Goal: Transaction & Acquisition: Download file/media

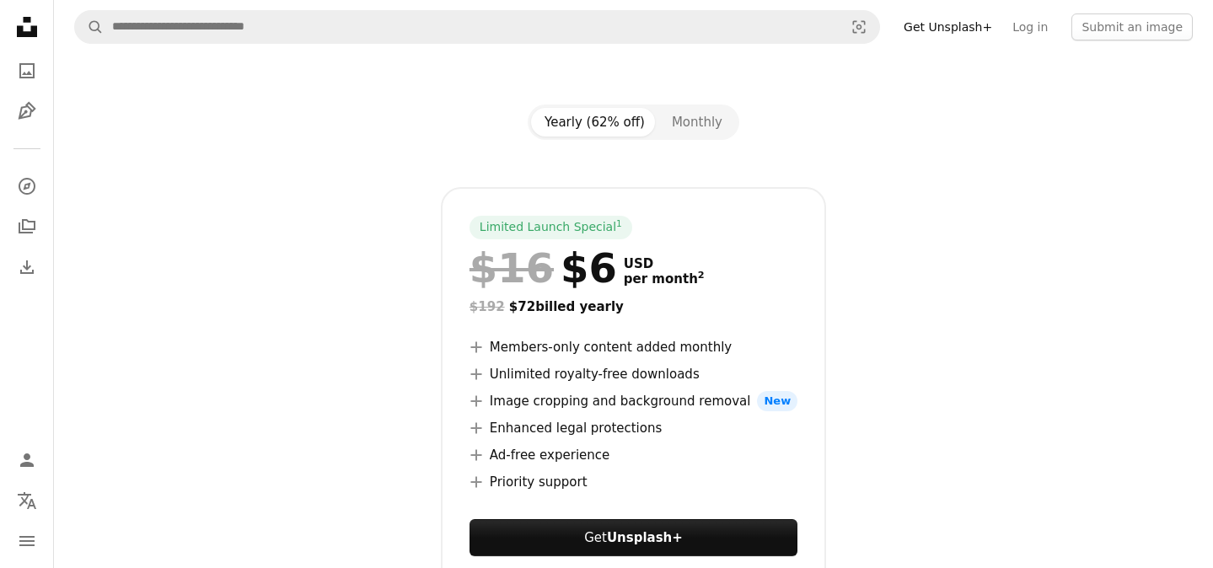
scroll to position [99, 0]
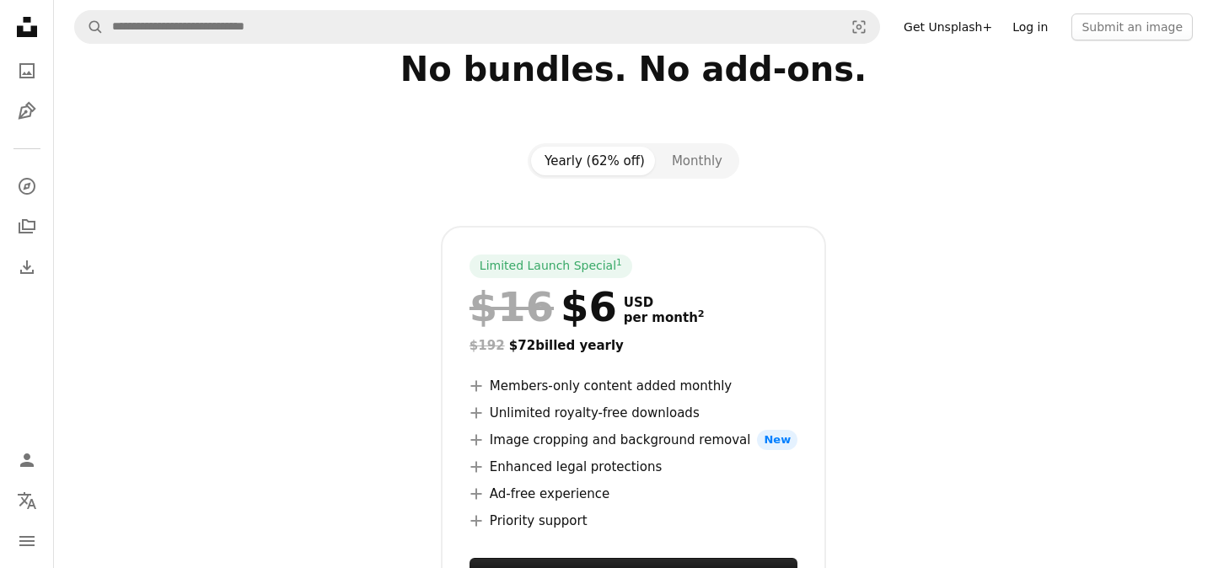
click at [1039, 38] on link "Log in" at bounding box center [1030, 26] width 56 height 27
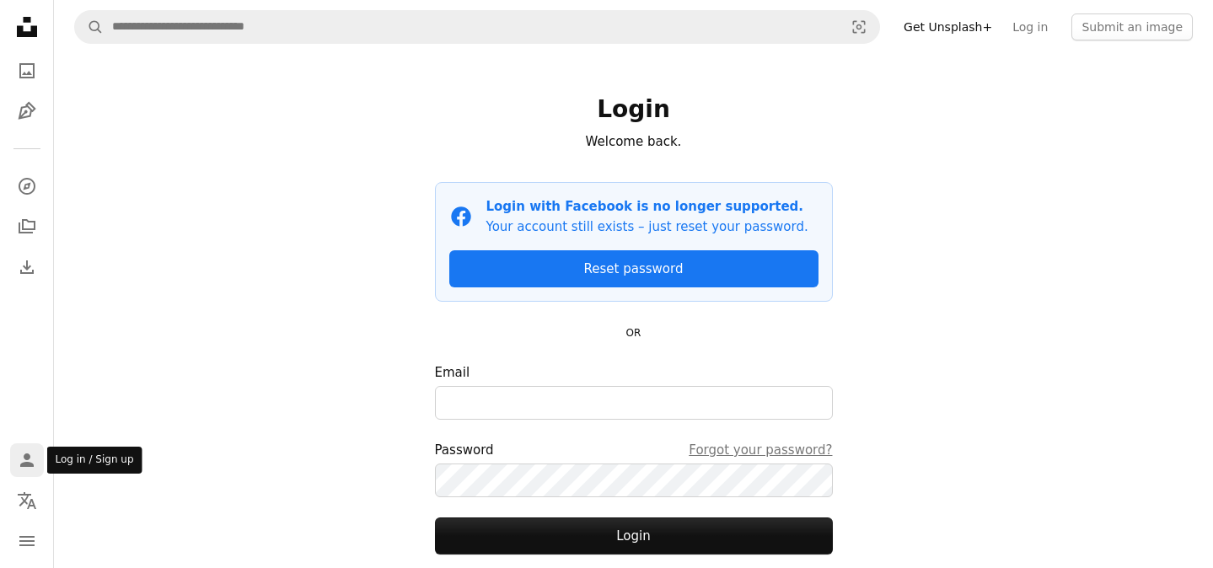
click at [32, 460] on icon "Person" at bounding box center [27, 460] width 20 height 20
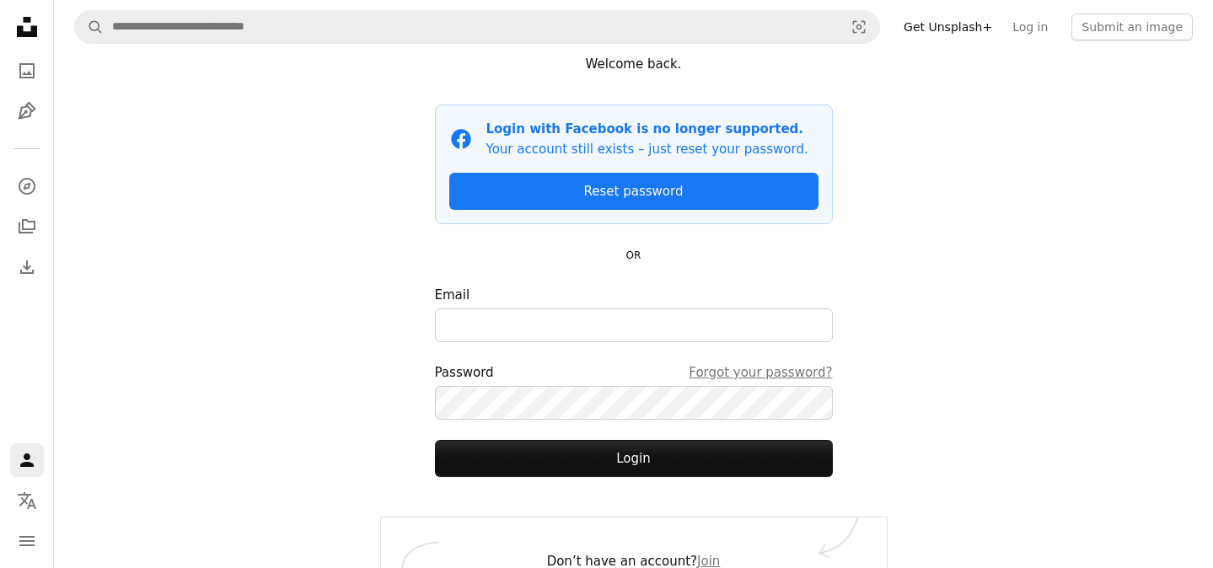
scroll to position [115, 0]
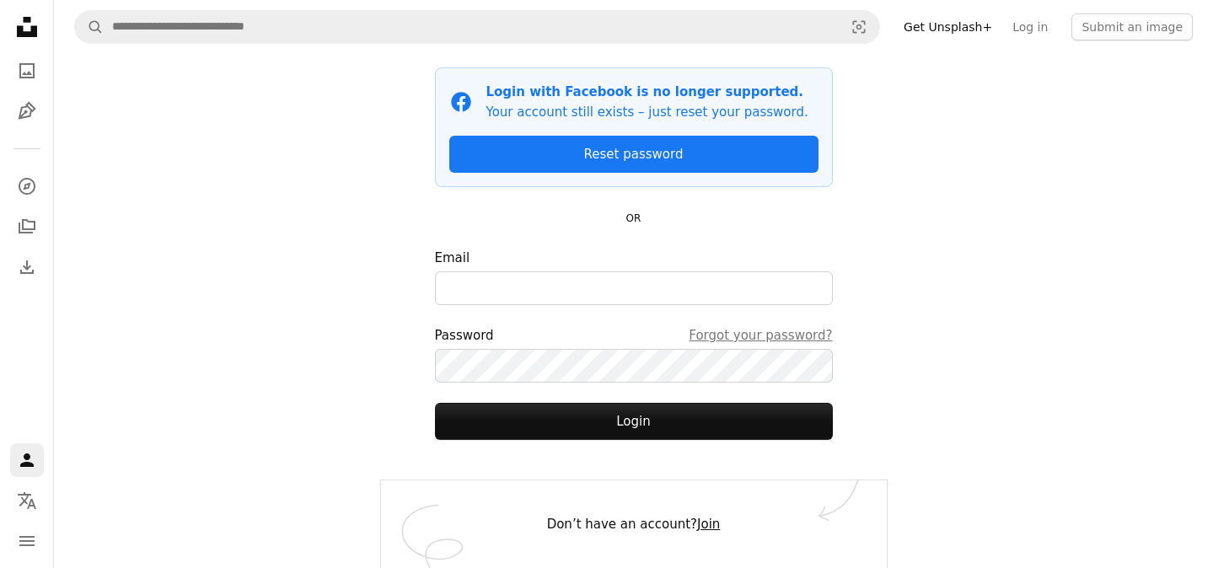
click at [707, 524] on link "Join" at bounding box center [708, 524] width 23 height 15
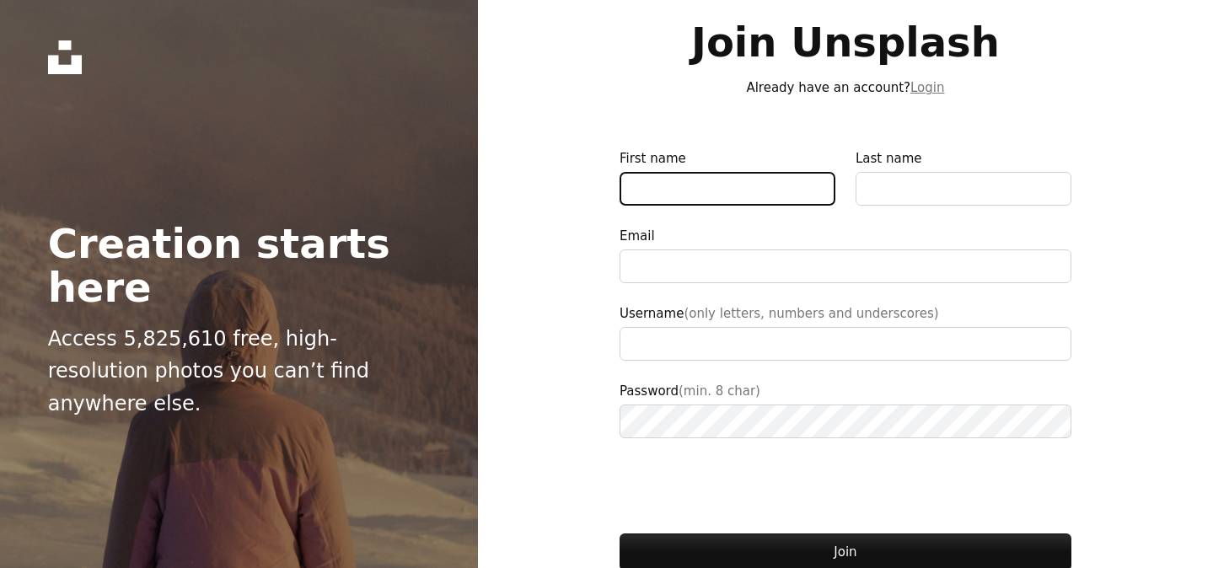
click at [727, 173] on input "First name" at bounding box center [728, 189] width 216 height 34
type input "******"
type input "***"
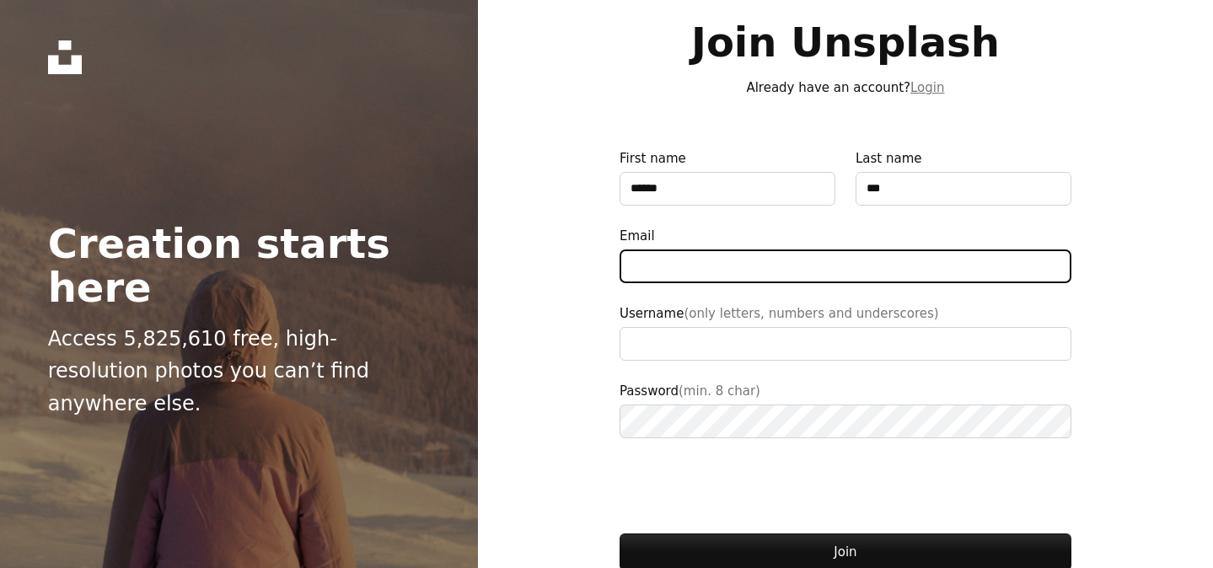
click at [757, 255] on input "Email" at bounding box center [846, 267] width 452 height 34
type input "**********"
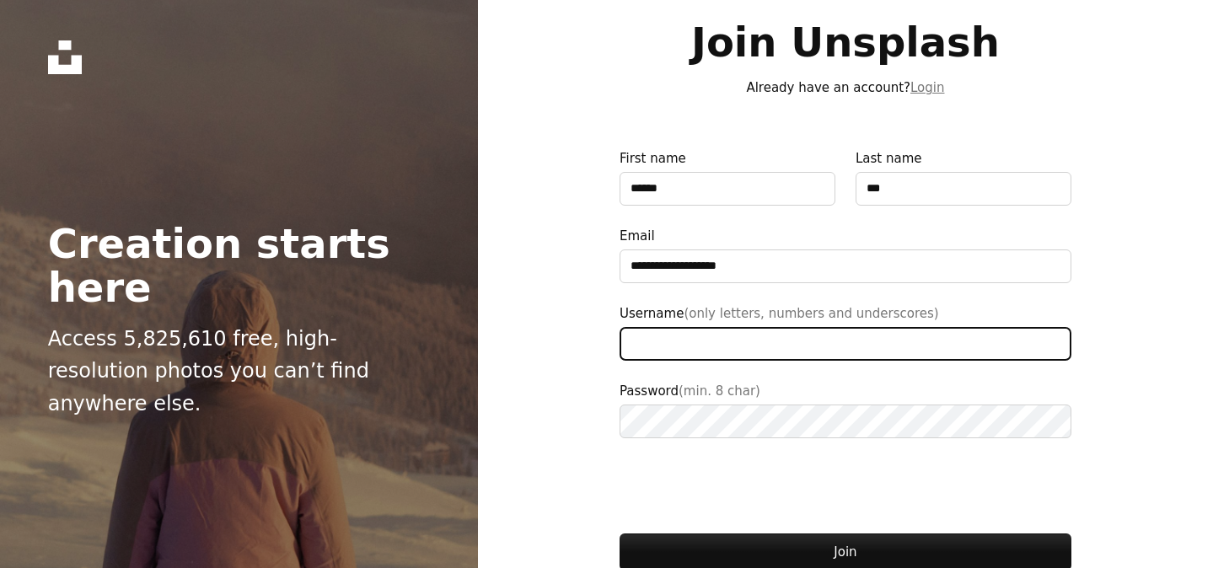
click at [759, 336] on input "Username (only letters, numbers and underscores)" at bounding box center [846, 344] width 452 height 34
type input "**"
type input "**********"
type input "******"
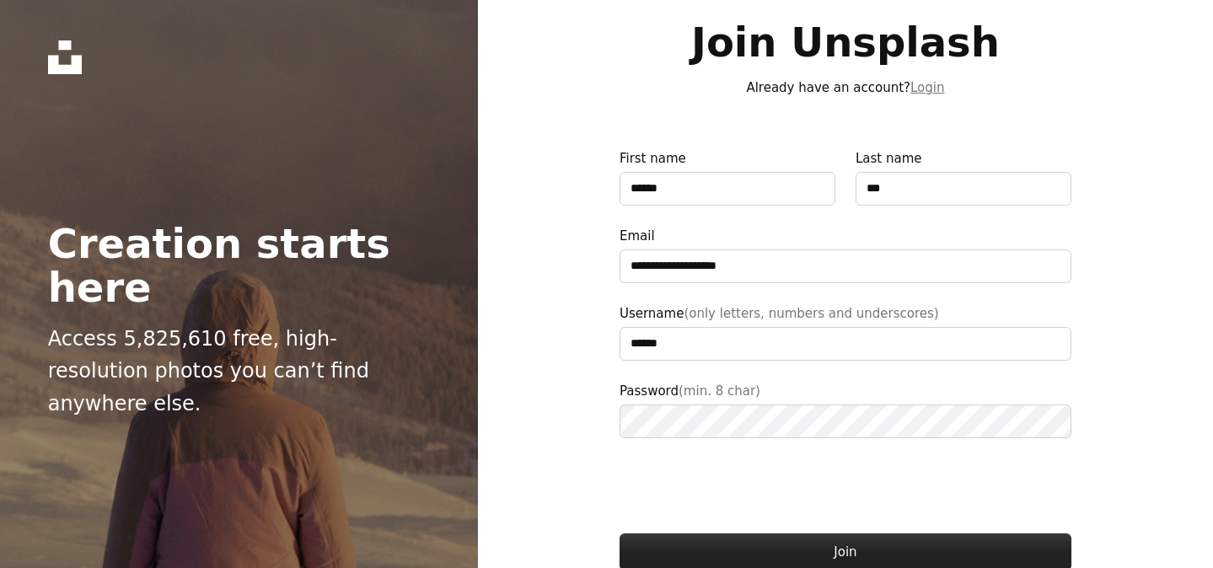
click at [909, 541] on button "Join" at bounding box center [846, 552] width 452 height 37
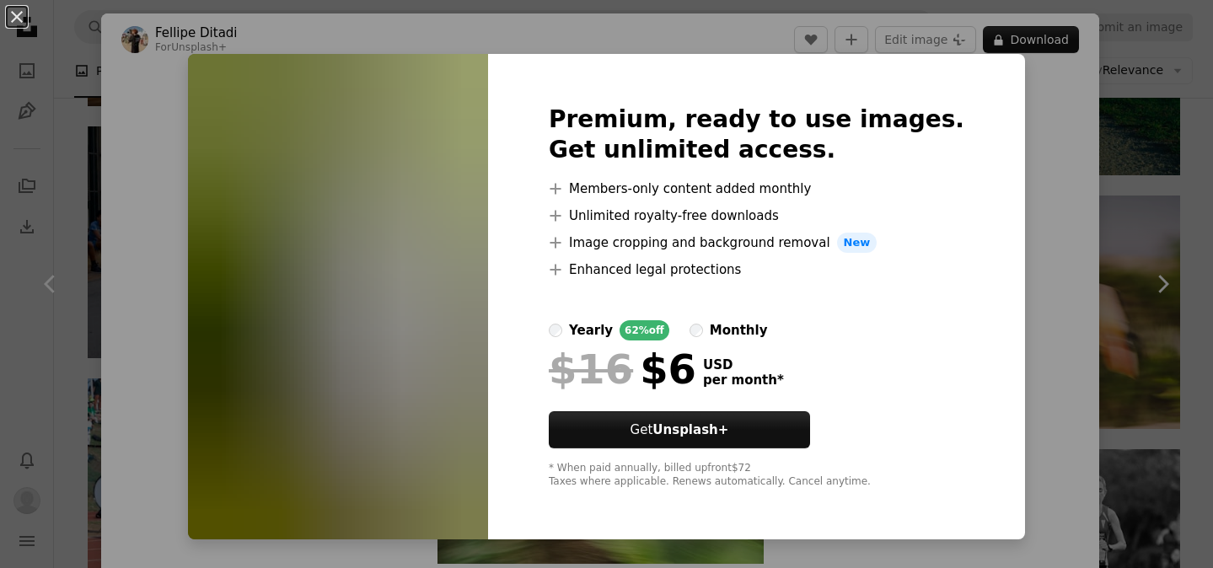
scroll to position [1811, 0]
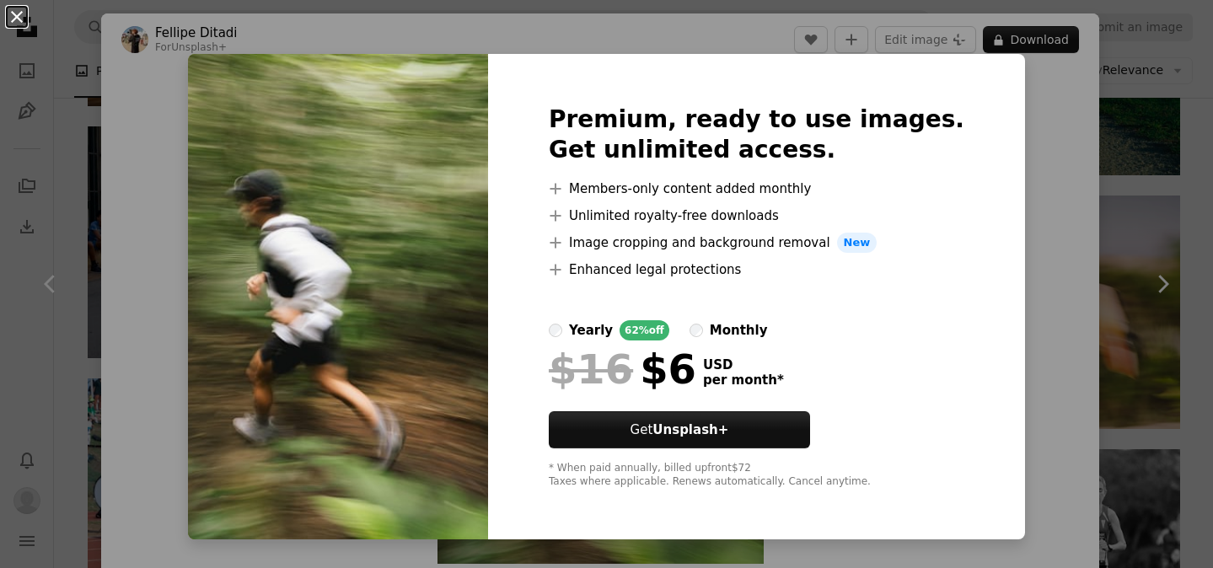
click at [21, 24] on button "An X shape" at bounding box center [17, 17] width 20 height 20
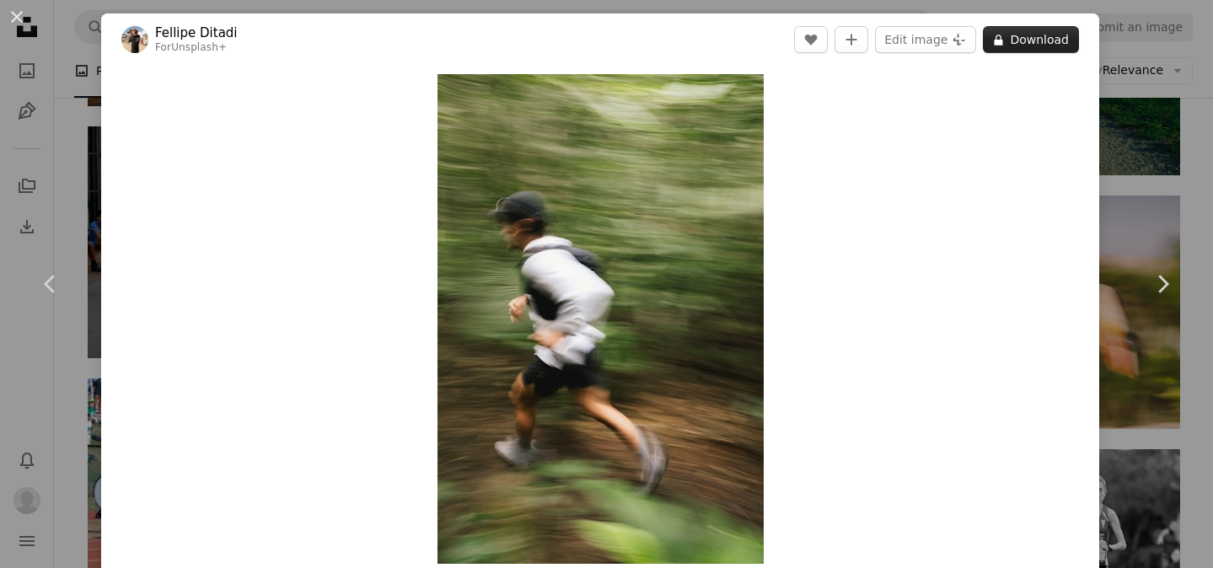
click at [1034, 40] on button "A lock Download" at bounding box center [1031, 39] width 96 height 27
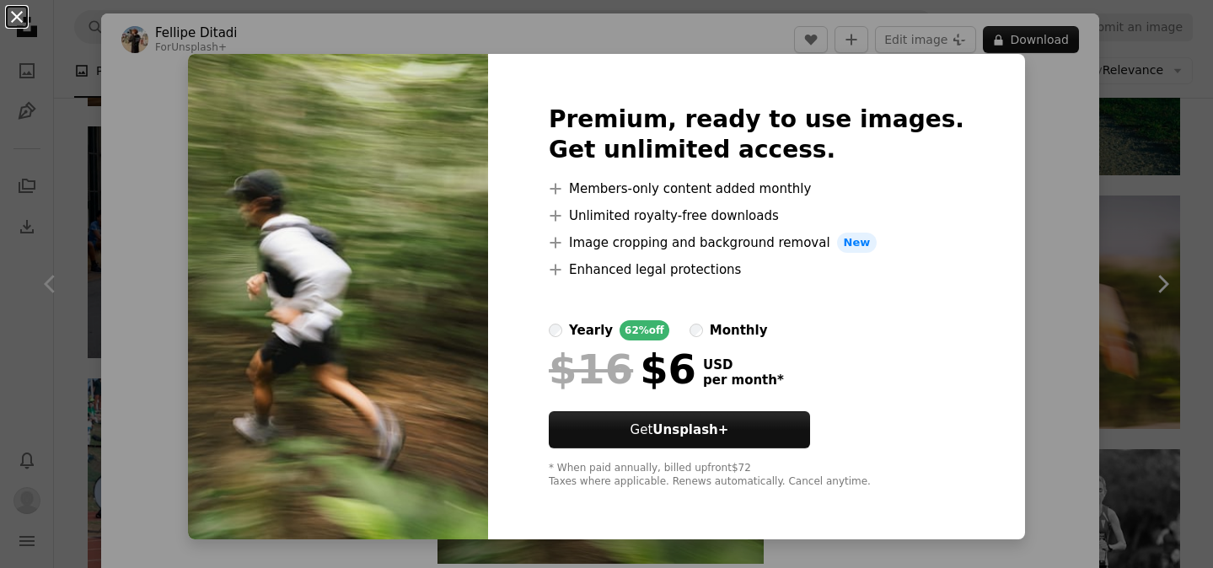
click at [18, 24] on button "An X shape" at bounding box center [17, 17] width 20 height 20
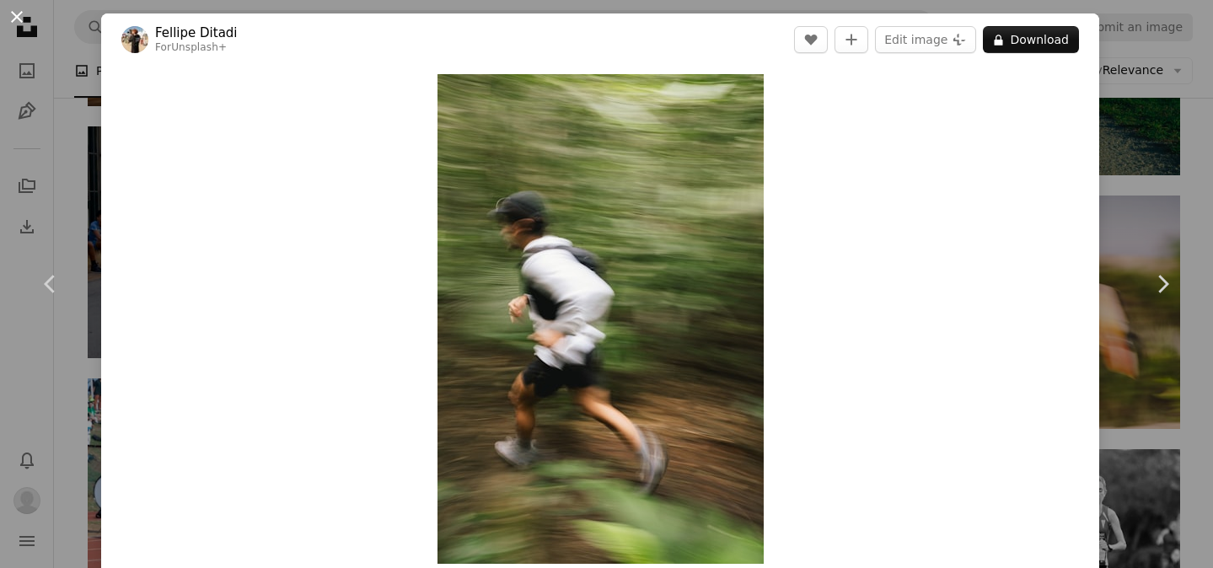
click at [22, 21] on button "An X shape" at bounding box center [17, 17] width 20 height 20
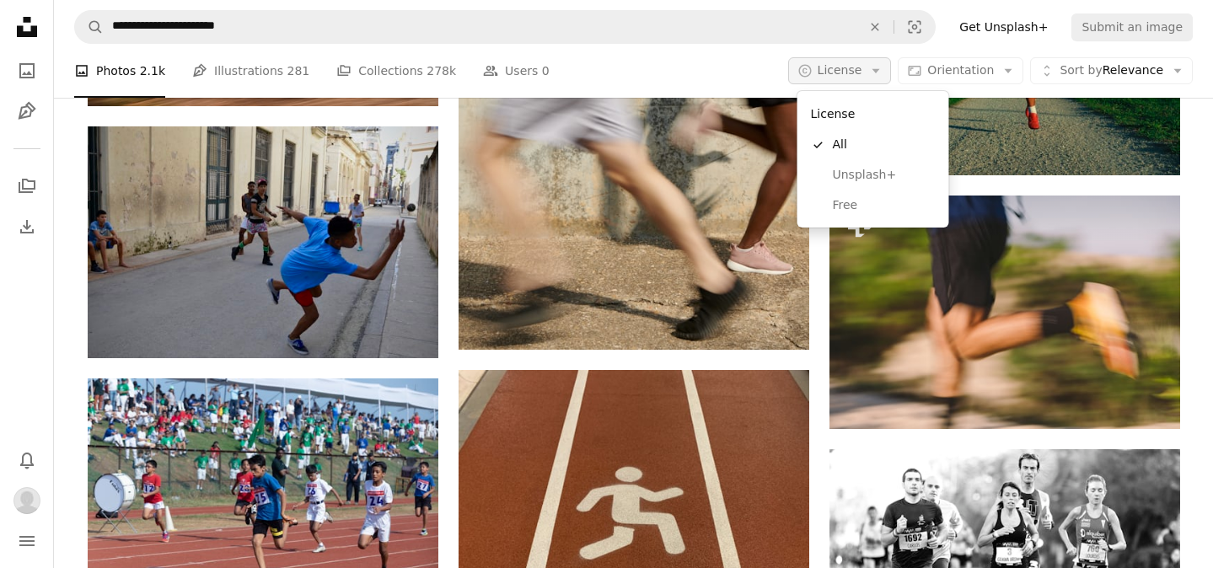
click at [879, 72] on icon "Arrow down" at bounding box center [875, 70] width 15 height 15
click at [864, 212] on span "Free" at bounding box center [884, 205] width 103 height 17
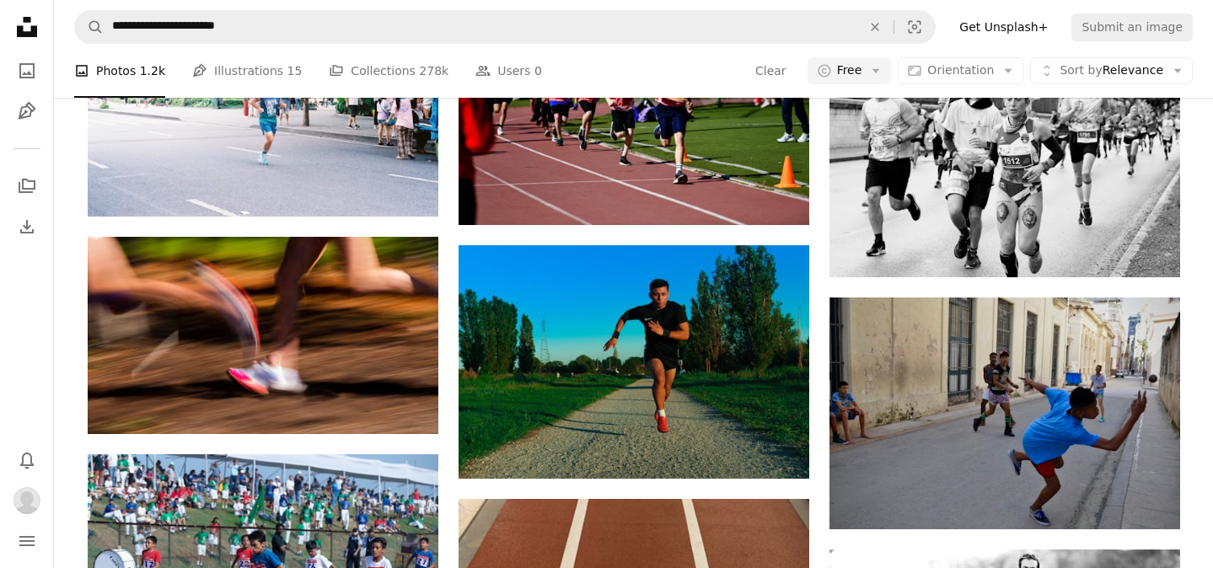
scroll to position [1190, 0]
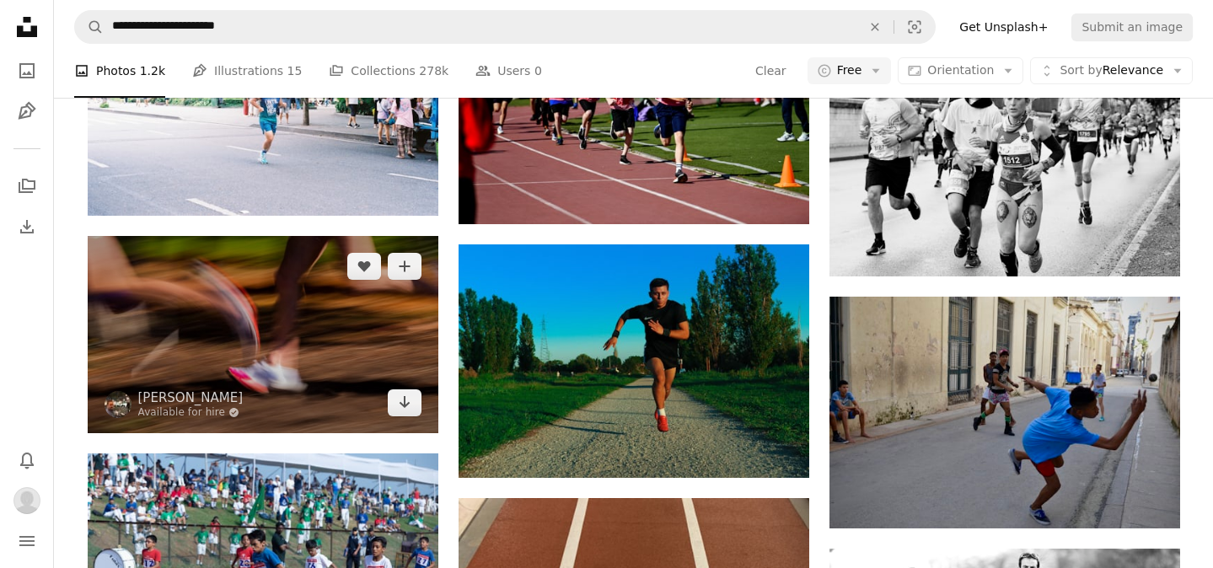
click at [304, 318] on img at bounding box center [263, 334] width 351 height 197
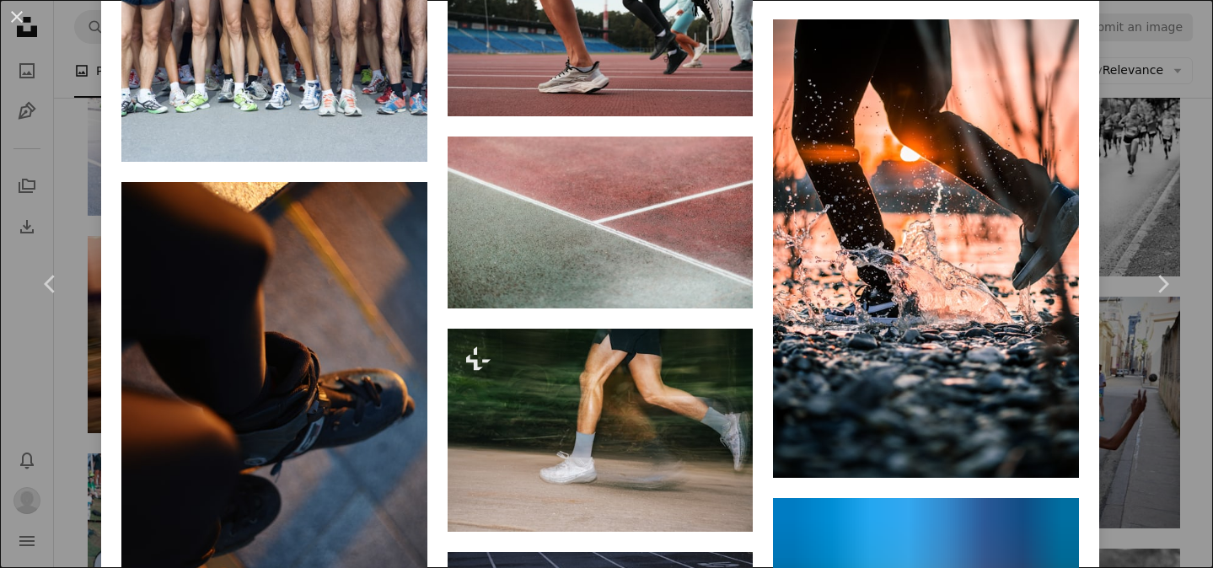
scroll to position [5751, 0]
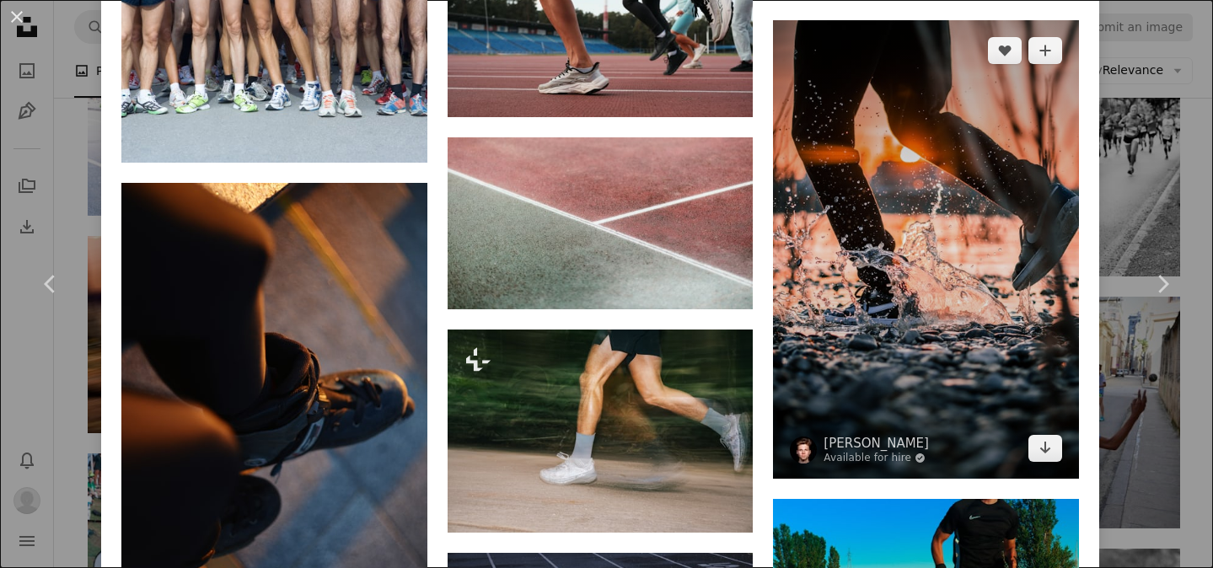
click at [894, 287] on img at bounding box center [926, 249] width 306 height 459
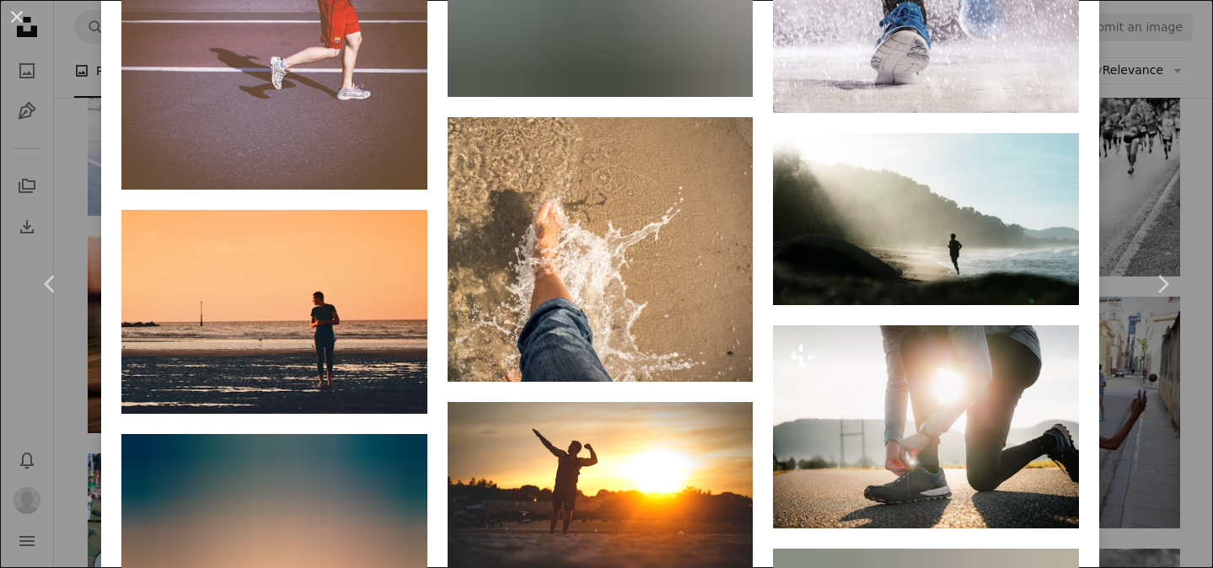
scroll to position [15410, 0]
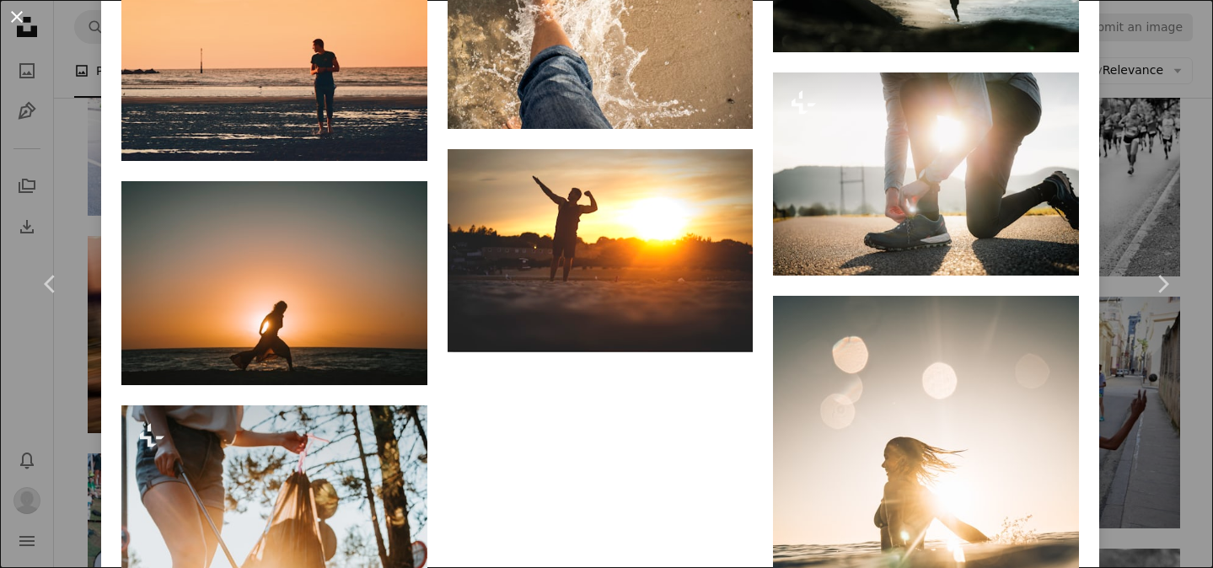
click at [23, 20] on button "An X shape" at bounding box center [17, 17] width 20 height 20
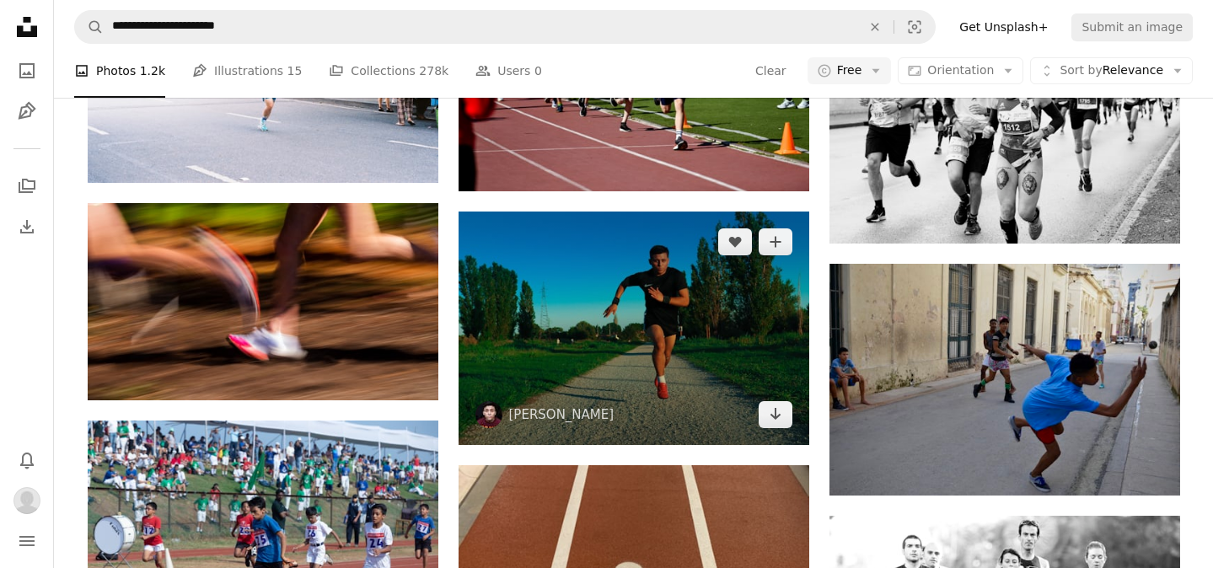
scroll to position [1230, 0]
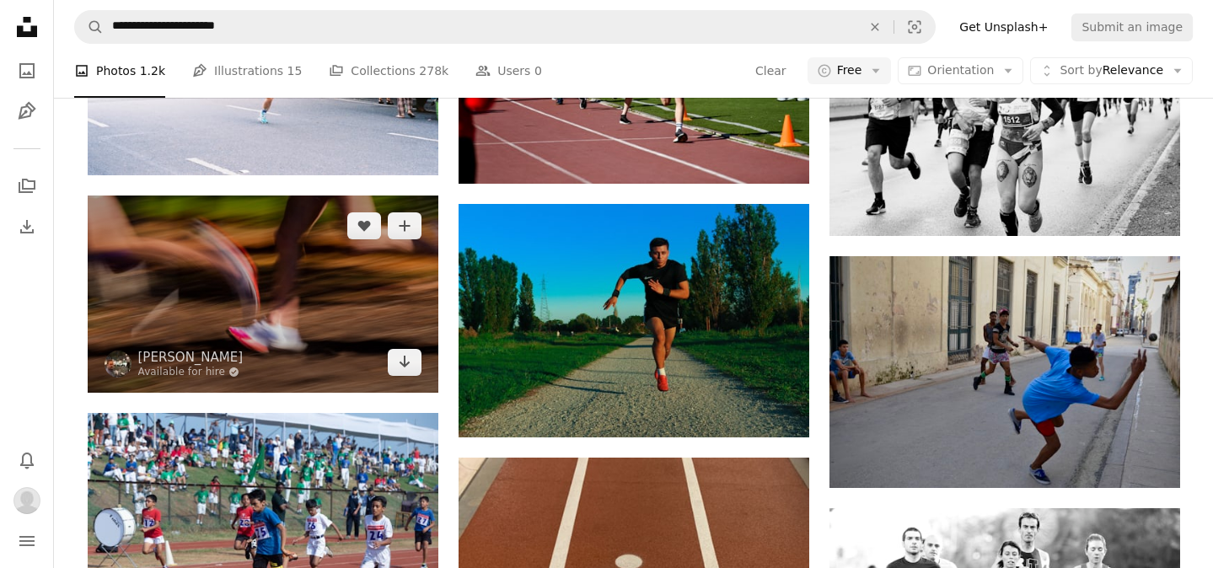
click at [385, 303] on img at bounding box center [263, 294] width 351 height 197
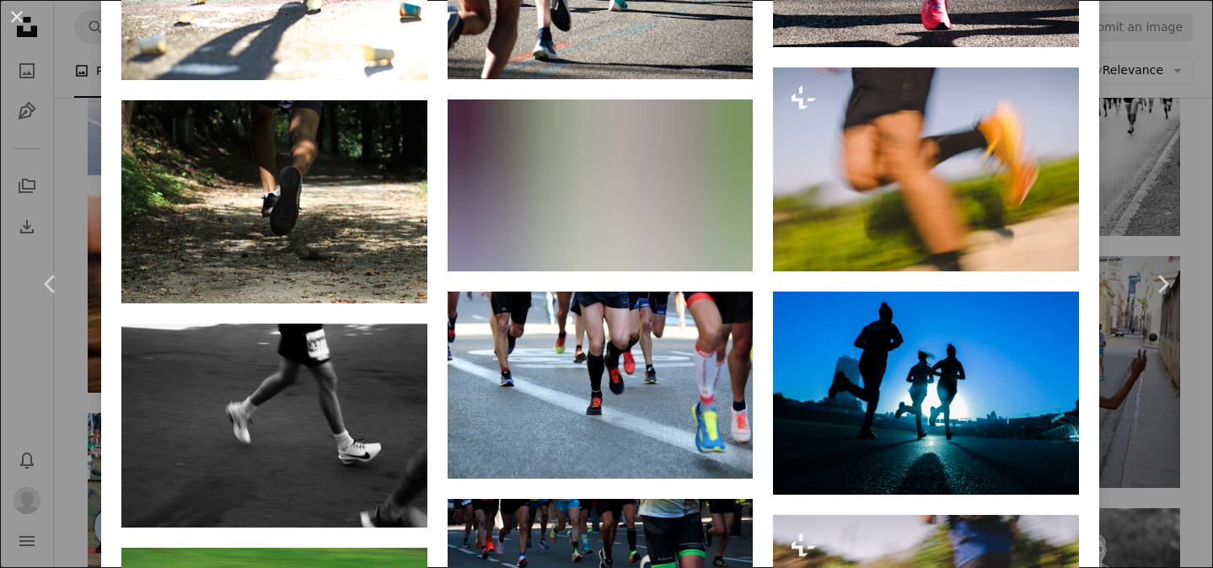
scroll to position [1454, 0]
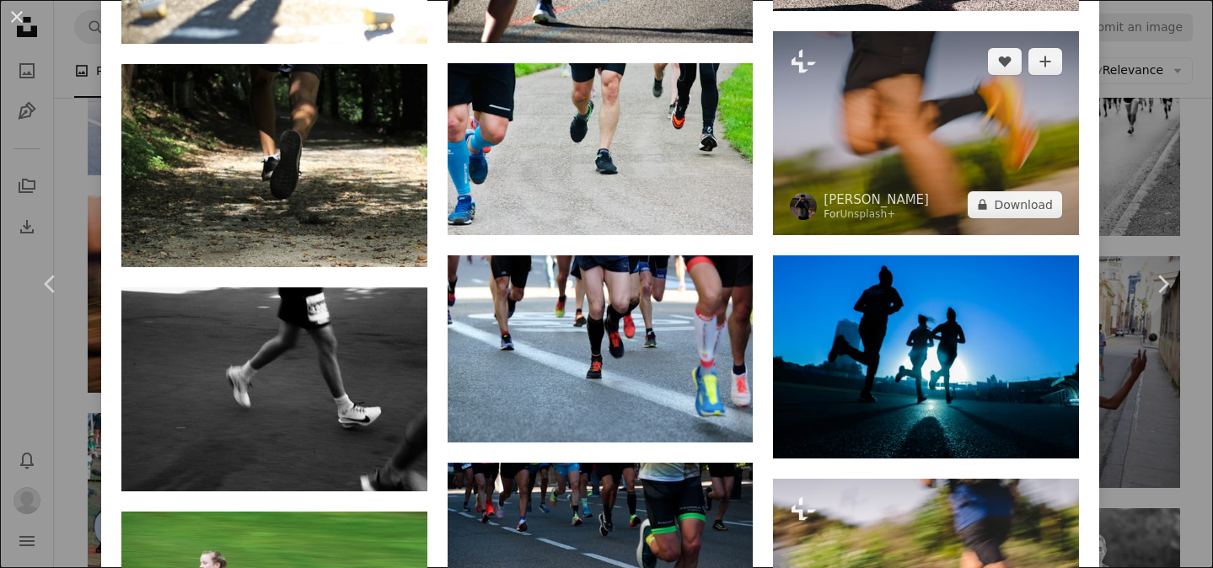
click at [892, 129] on img at bounding box center [926, 133] width 306 height 204
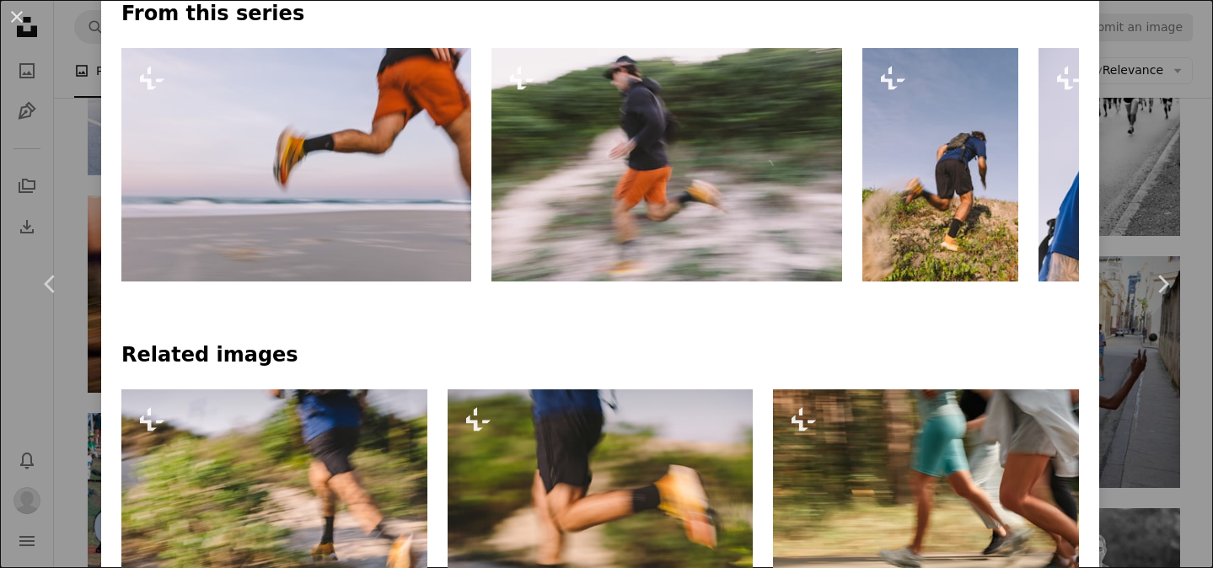
scroll to position [879, 0]
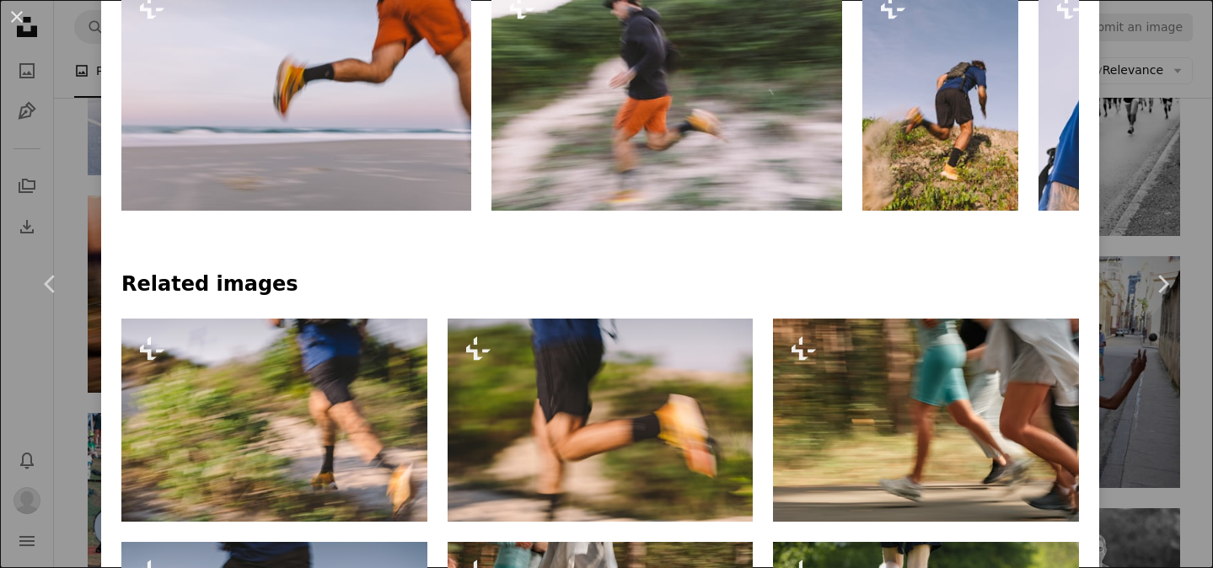
click at [339, 94] on img at bounding box center [296, 94] width 350 height 234
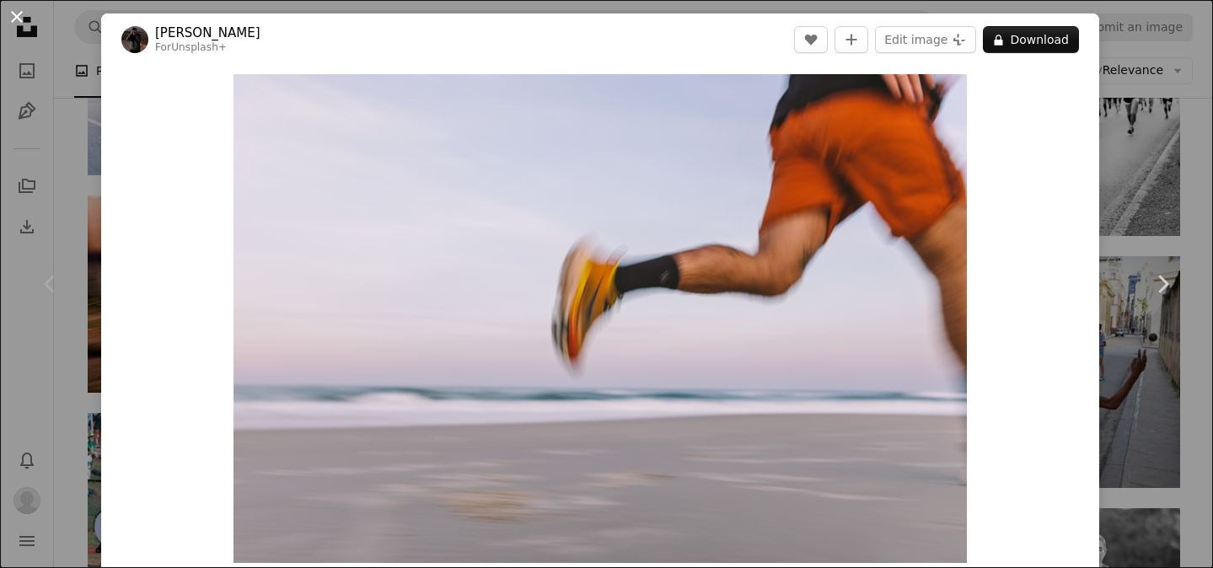
click at [19, 14] on button "An X shape" at bounding box center [17, 17] width 20 height 20
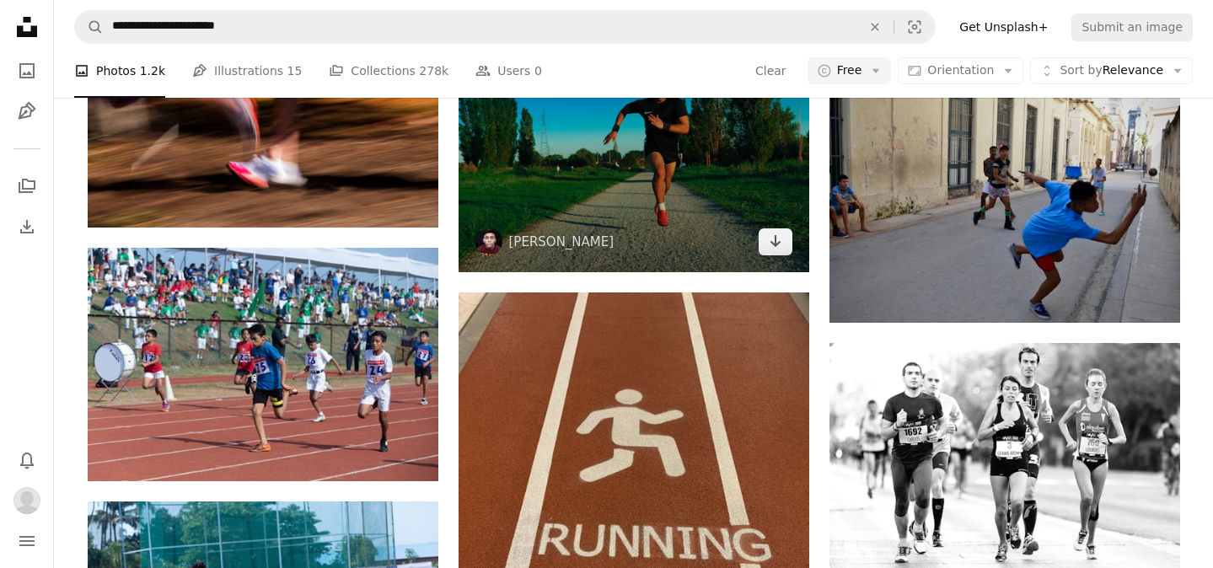
scroll to position [1396, 0]
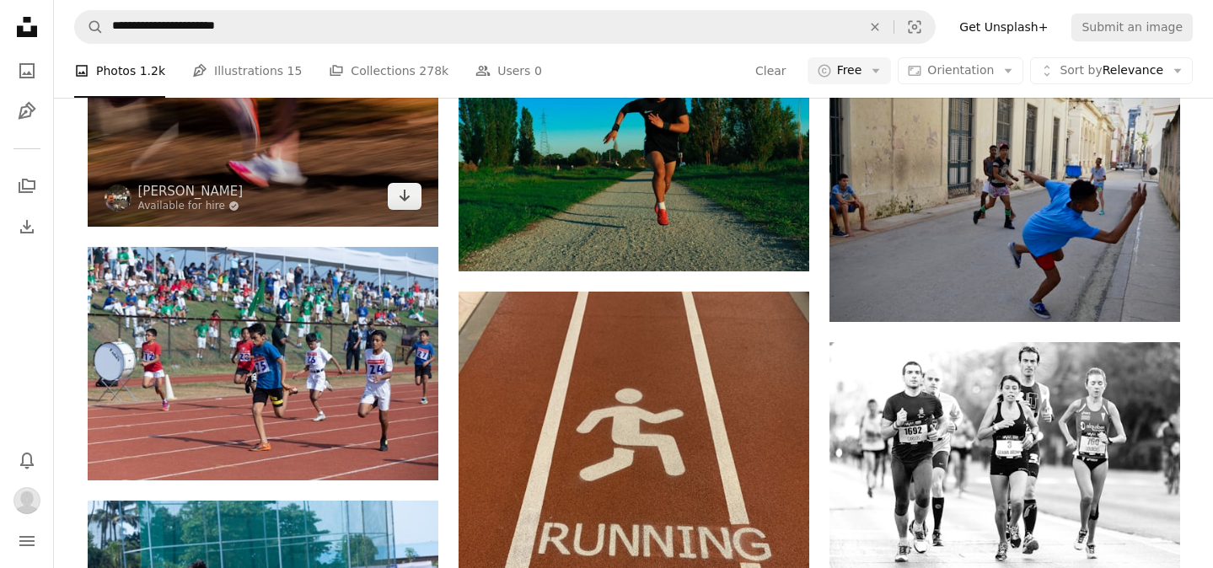
click at [322, 173] on img at bounding box center [263, 128] width 351 height 197
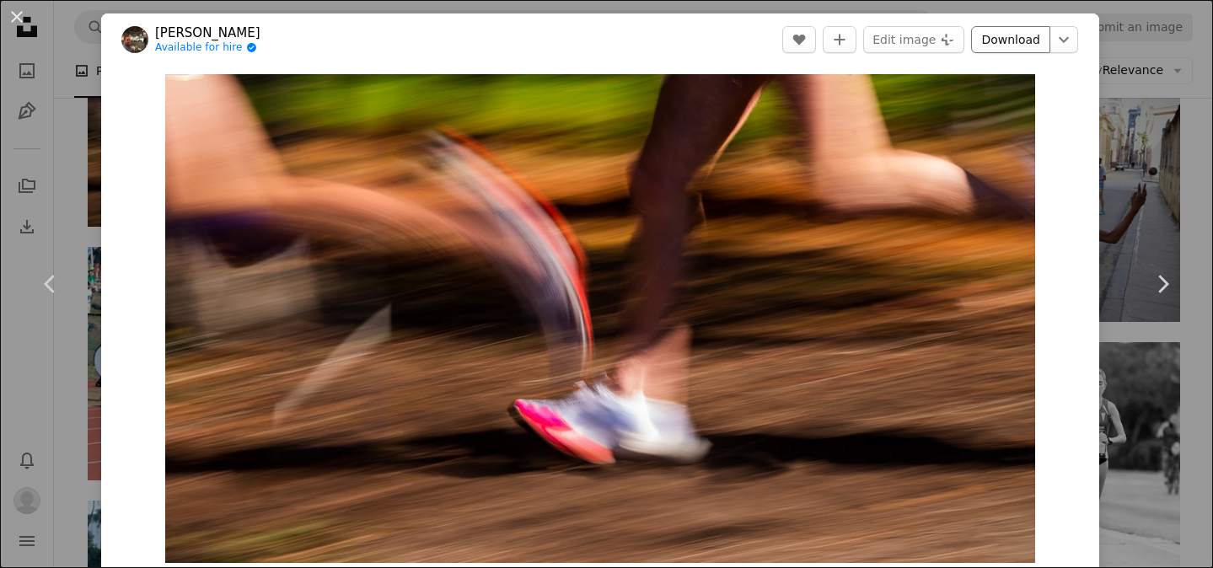
click at [1023, 46] on link "Download" at bounding box center [1010, 39] width 79 height 27
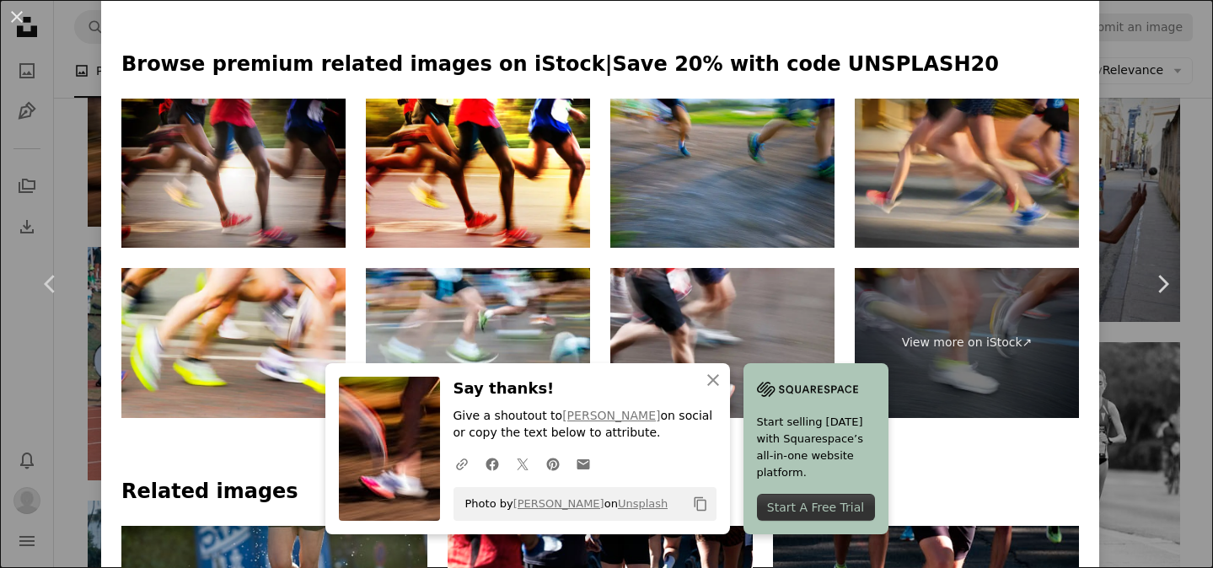
scroll to position [774, 0]
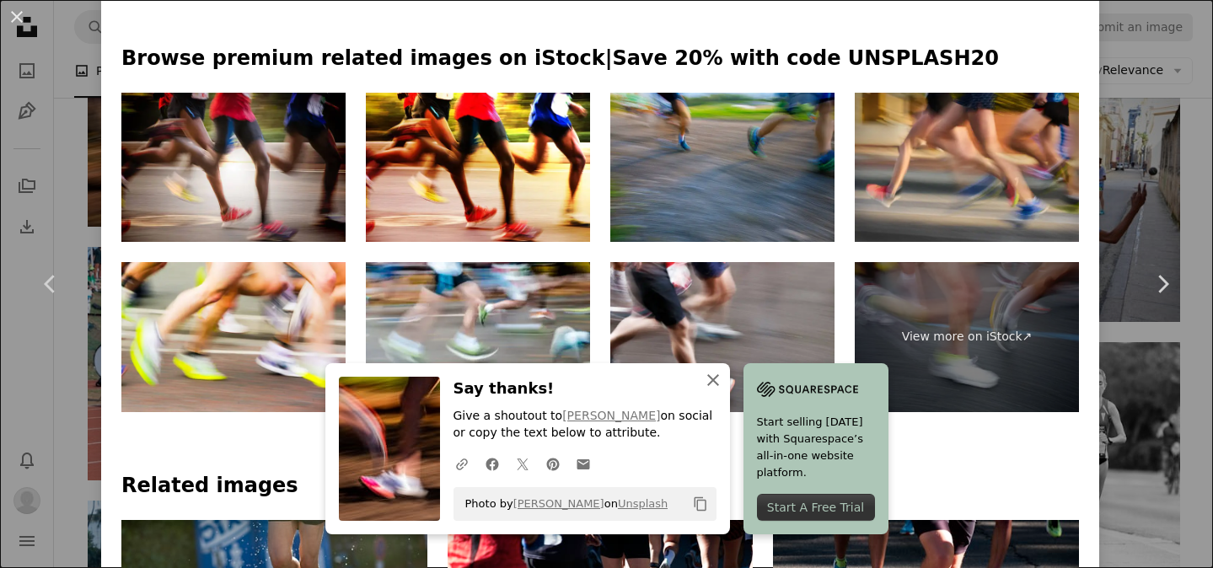
click at [715, 372] on icon "An X shape" at bounding box center [713, 380] width 20 height 20
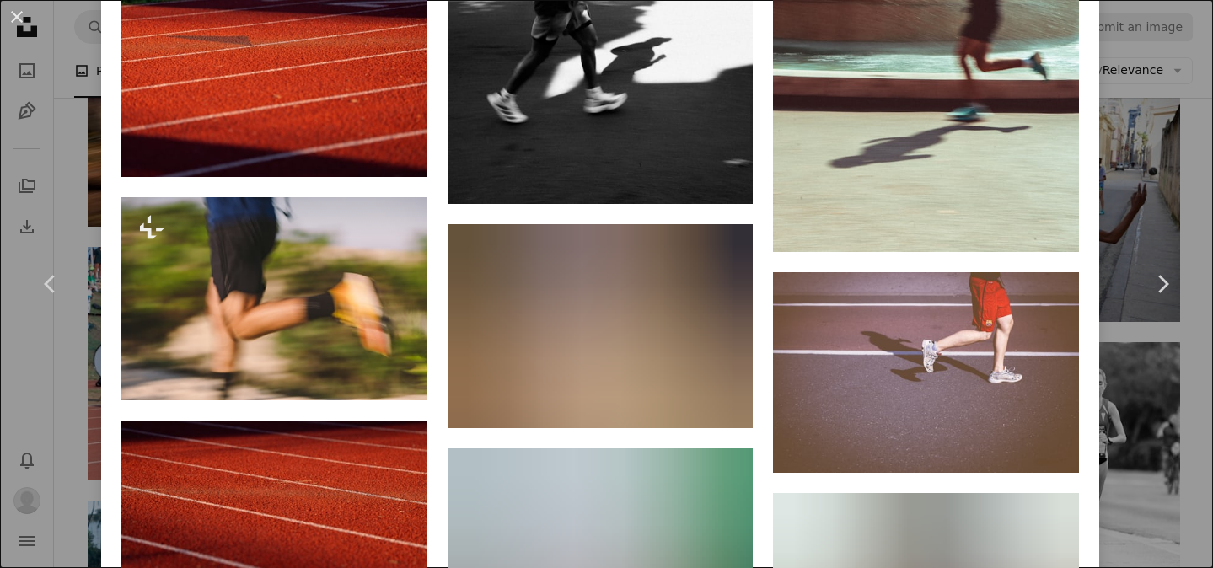
scroll to position [3736, 0]
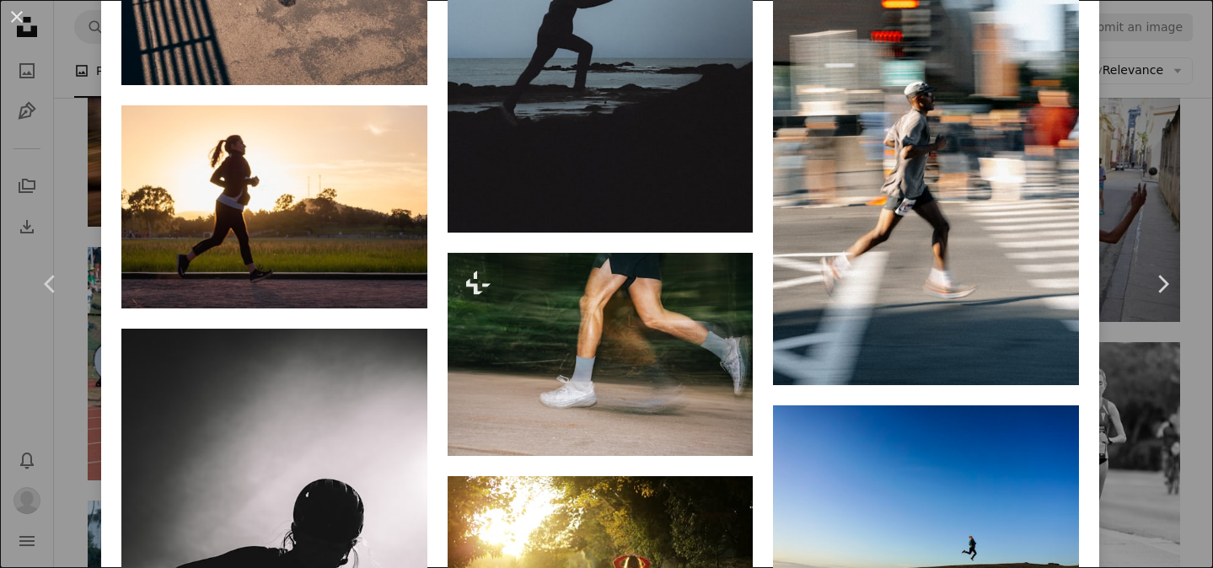
scroll to position [2132, 0]
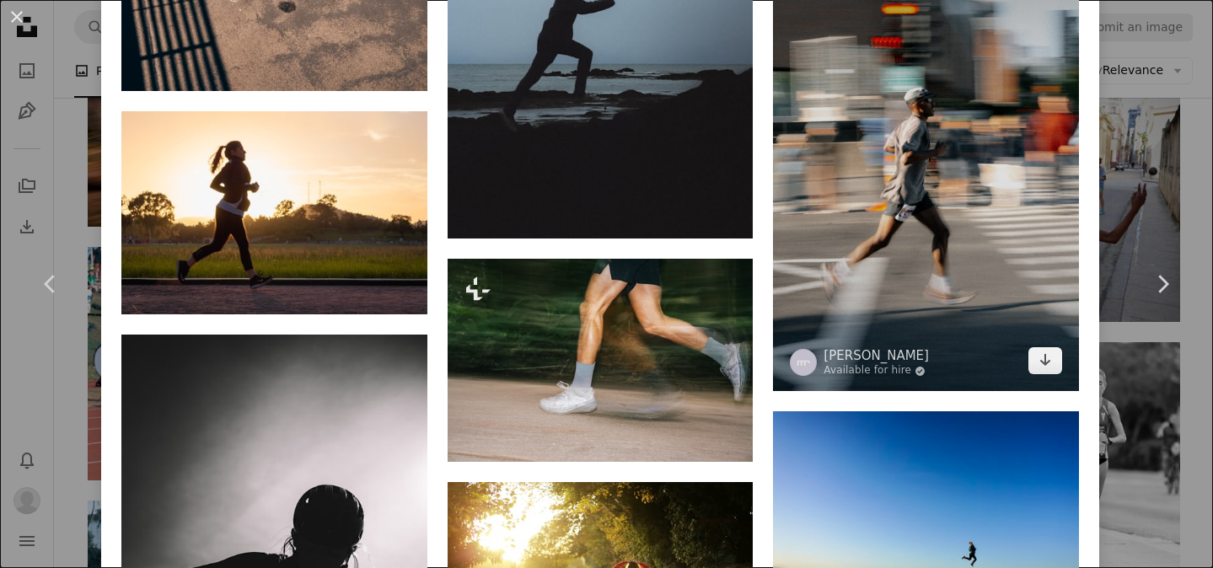
click at [910, 198] on img at bounding box center [926, 162] width 306 height 459
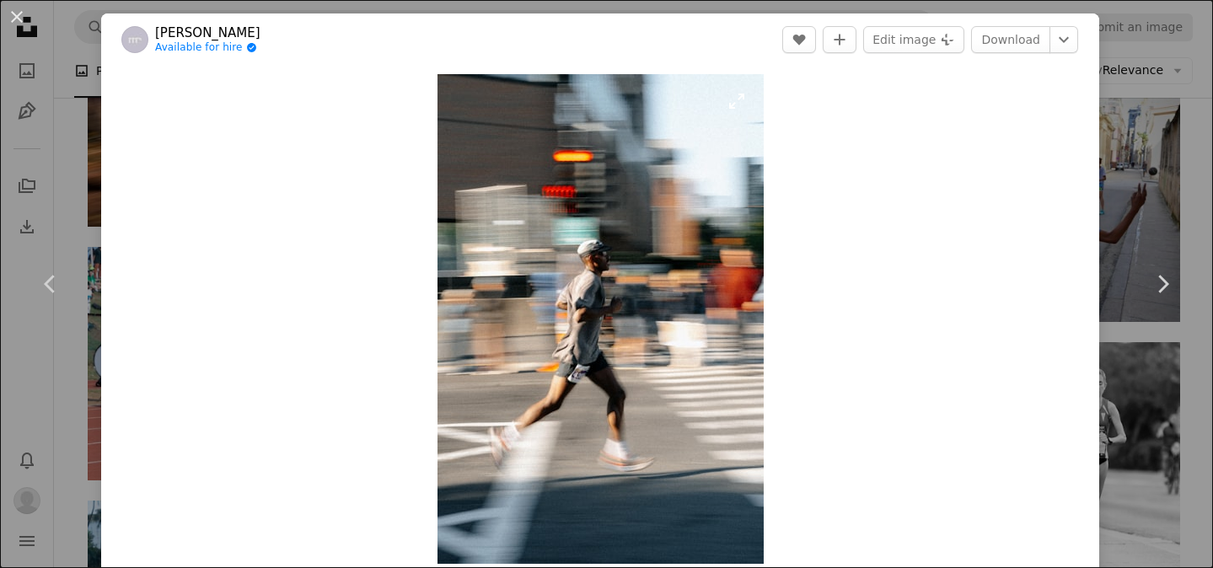
click at [602, 278] on img "Zoom in on this image" at bounding box center [601, 319] width 326 height 490
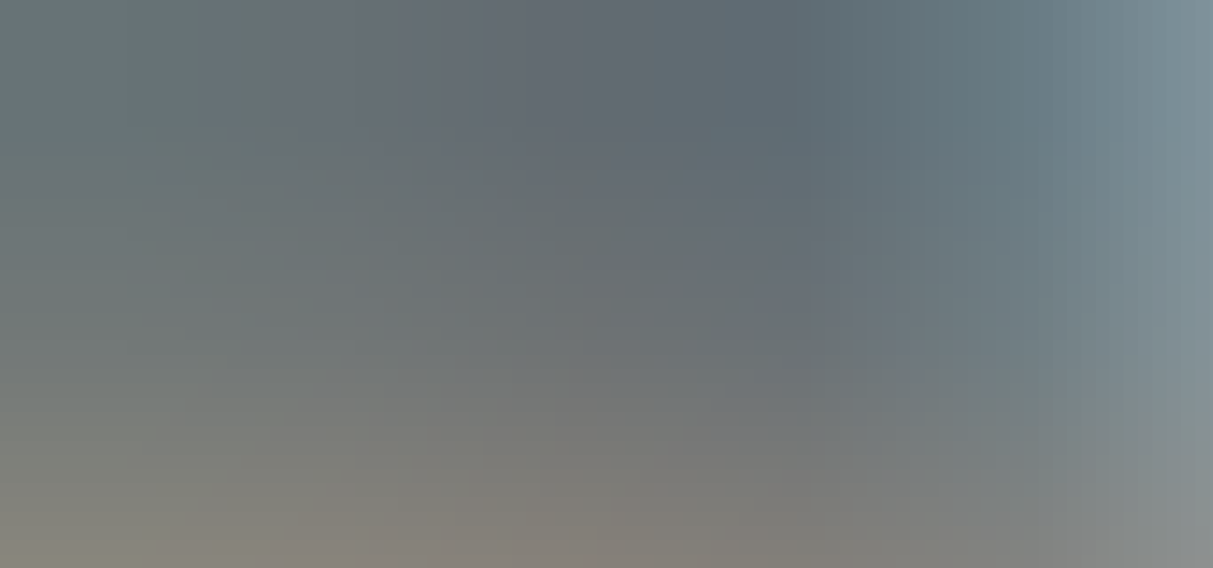
scroll to position [627, 0]
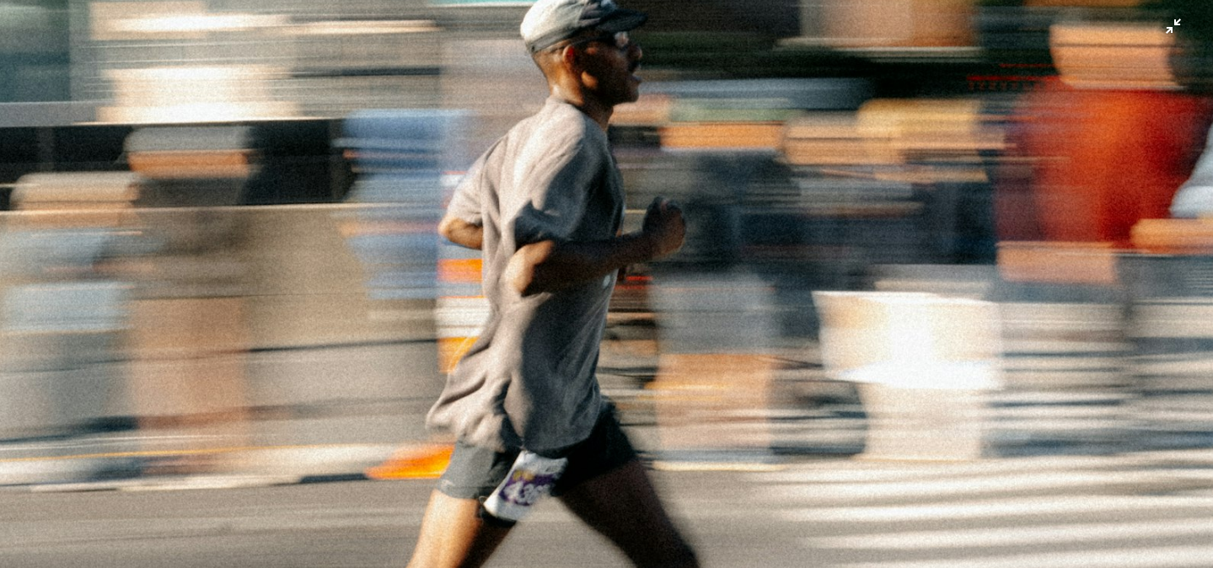
click at [621, 206] on img "Zoom out on this image" at bounding box center [606, 283] width 1215 height 1823
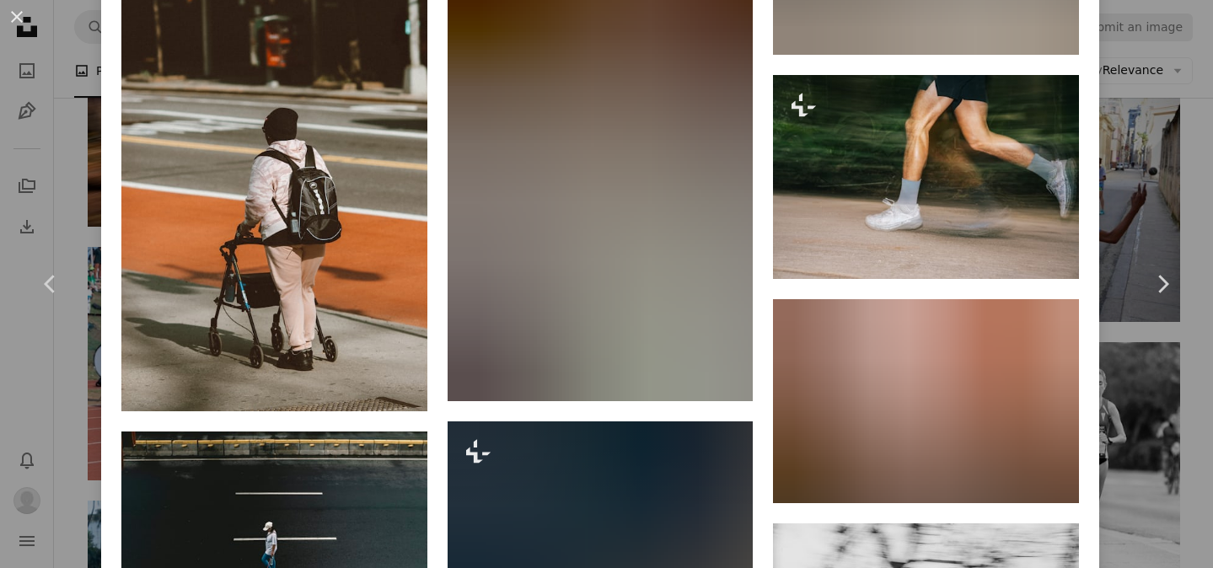
scroll to position [12608, 0]
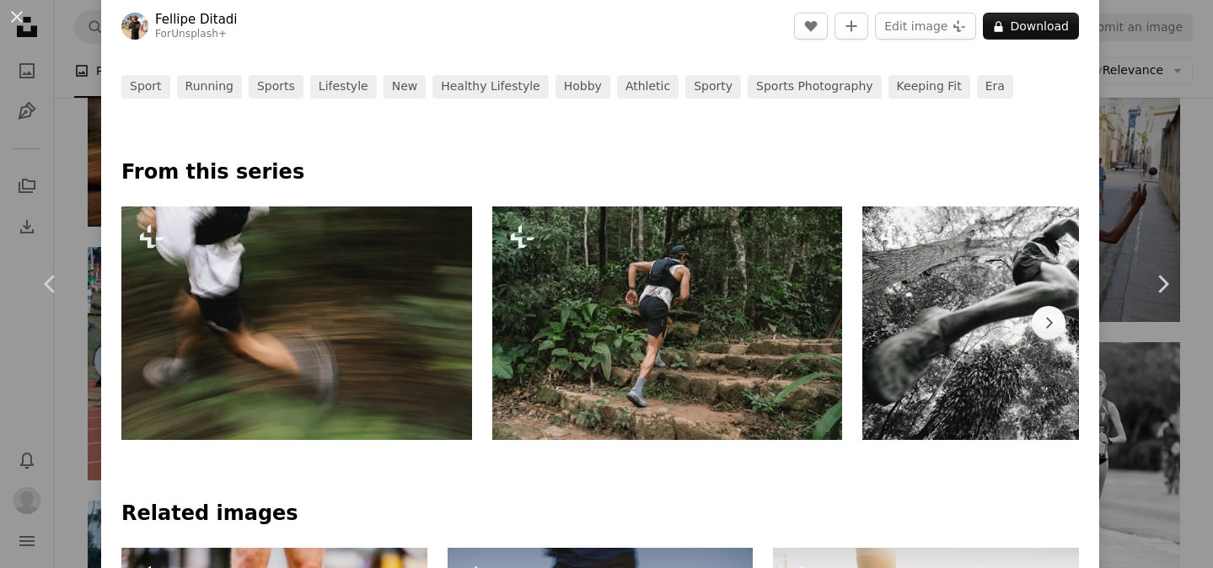
scroll to position [661, 0]
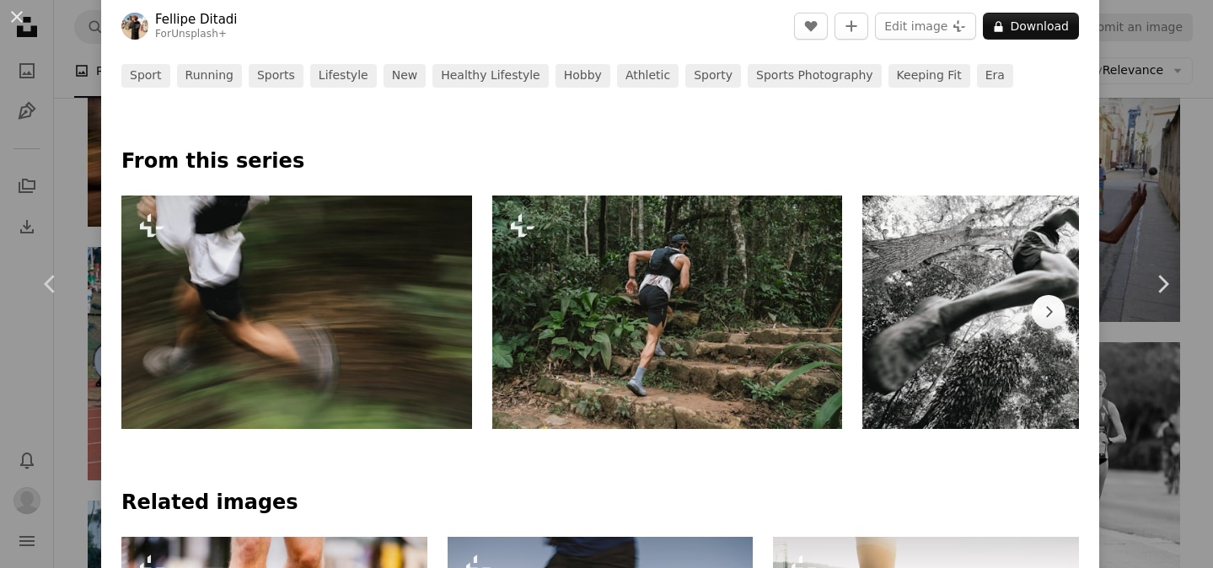
click at [405, 335] on img at bounding box center [296, 313] width 351 height 234
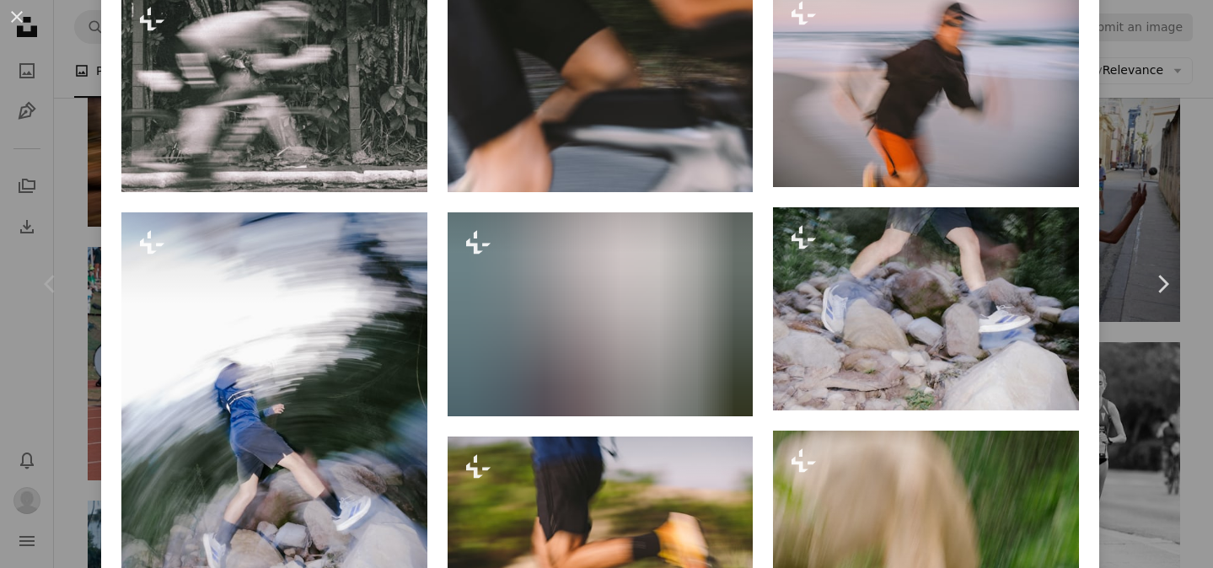
scroll to position [1915, 0]
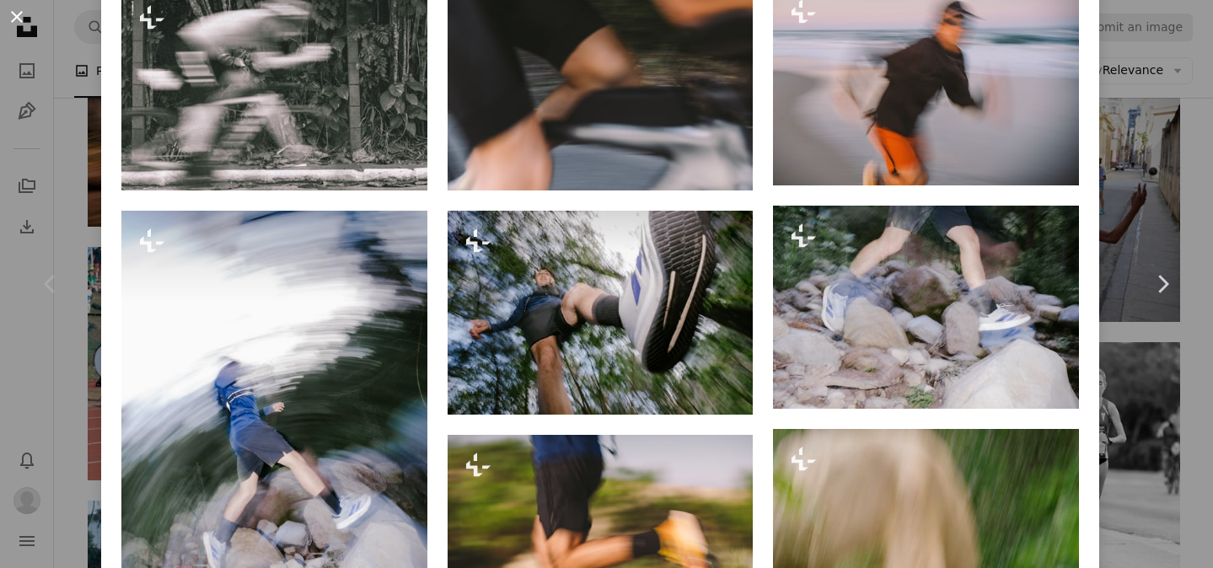
click at [24, 27] on button "An X shape" at bounding box center [17, 17] width 20 height 20
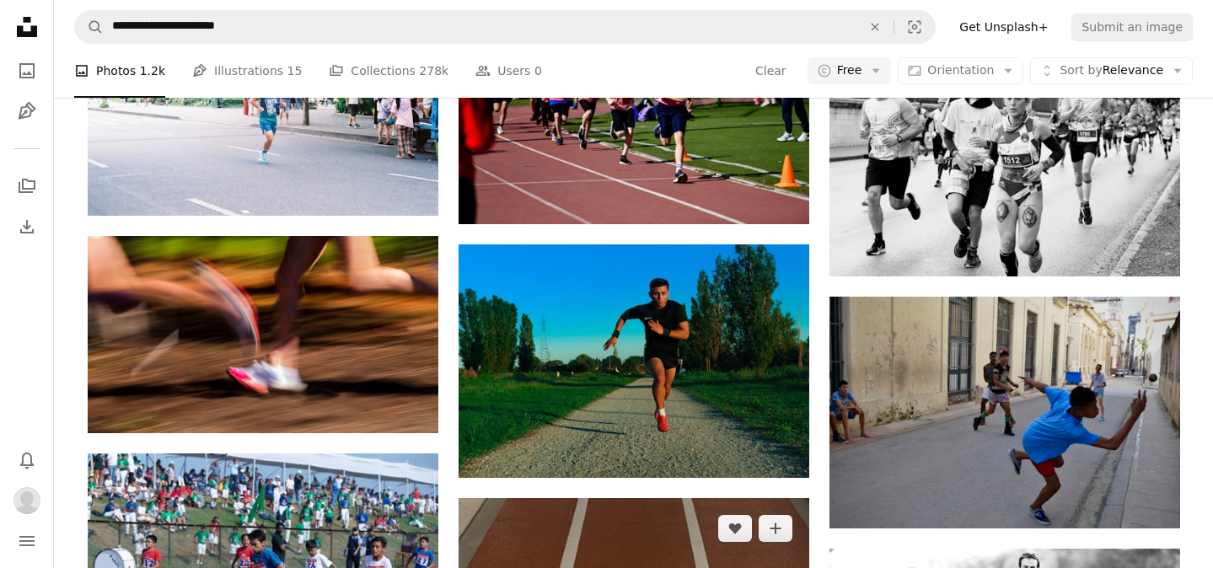
scroll to position [1187, 0]
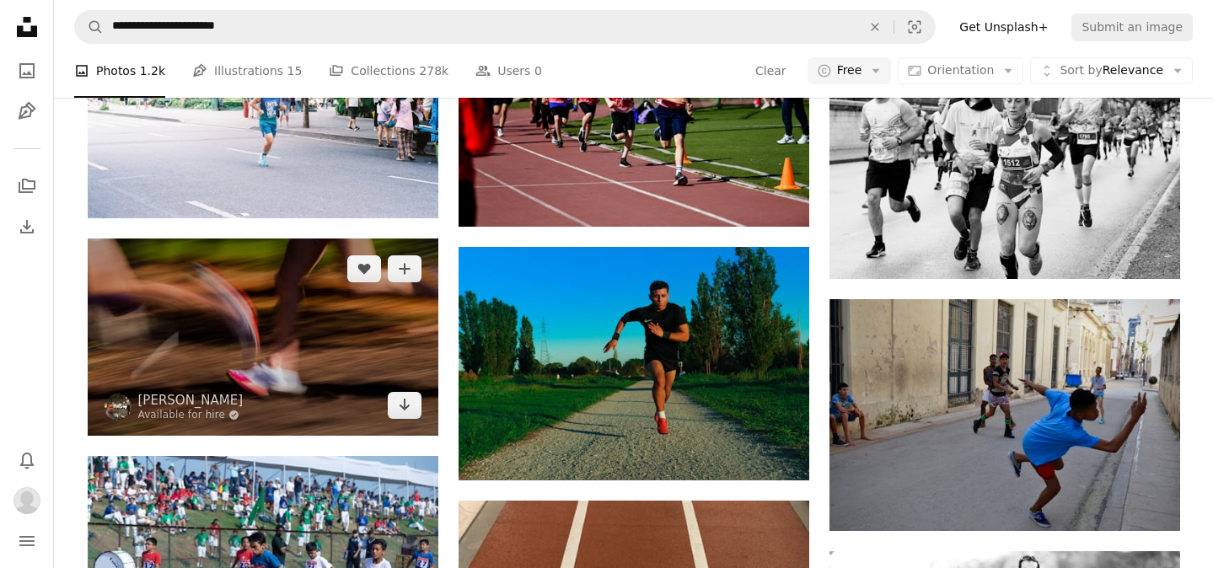
click at [380, 370] on img at bounding box center [263, 337] width 351 height 197
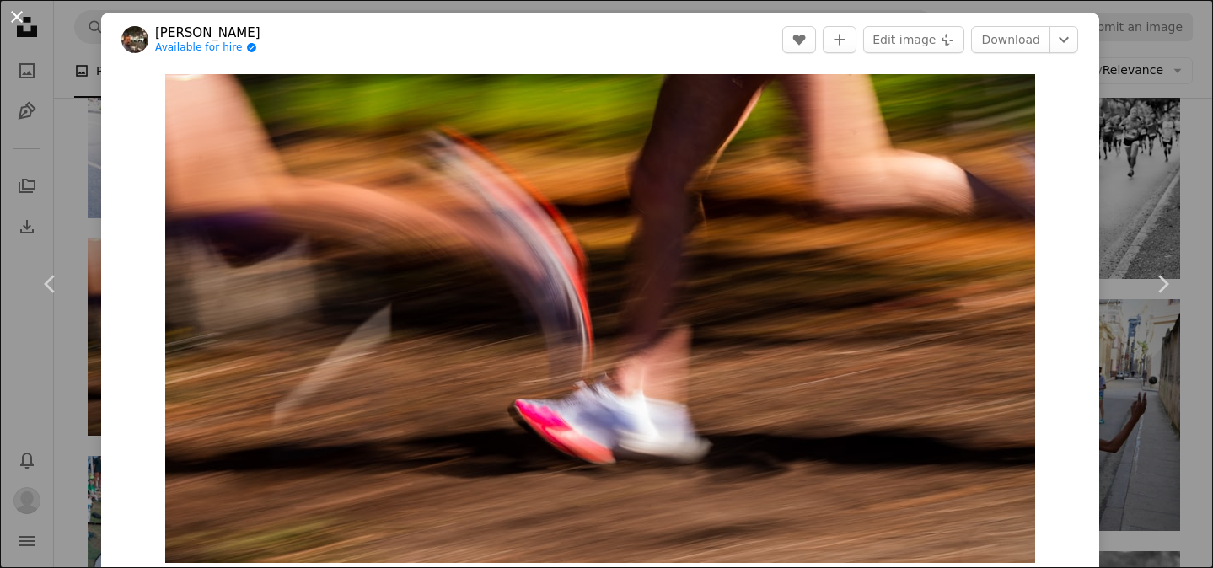
click at [26, 27] on button "An X shape" at bounding box center [17, 17] width 20 height 20
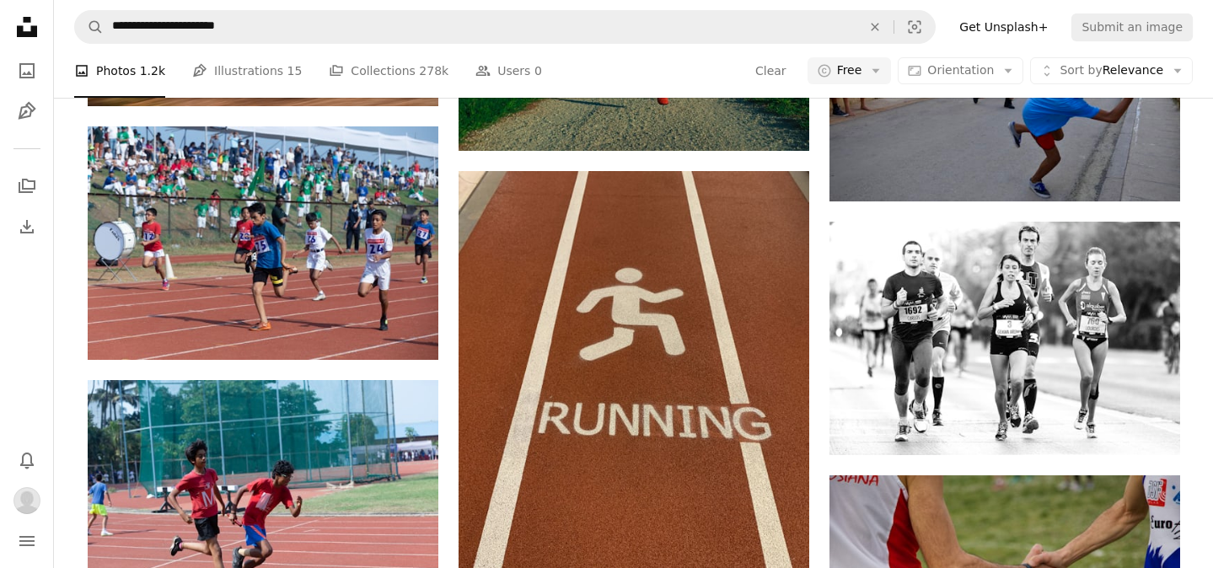
scroll to position [1527, 0]
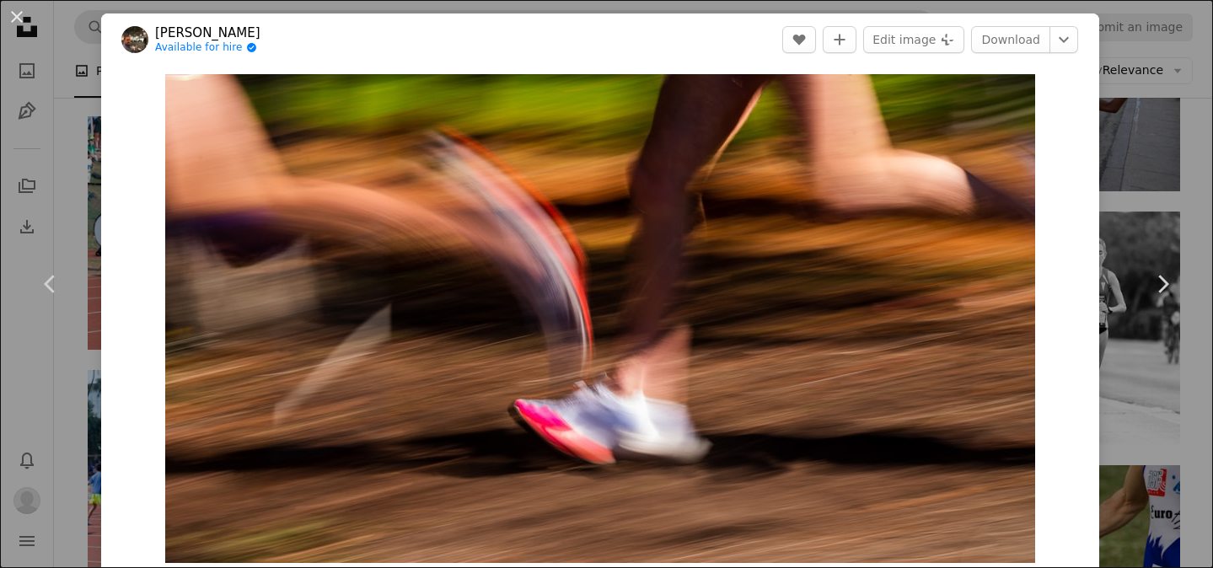
scroll to position [1187, 0]
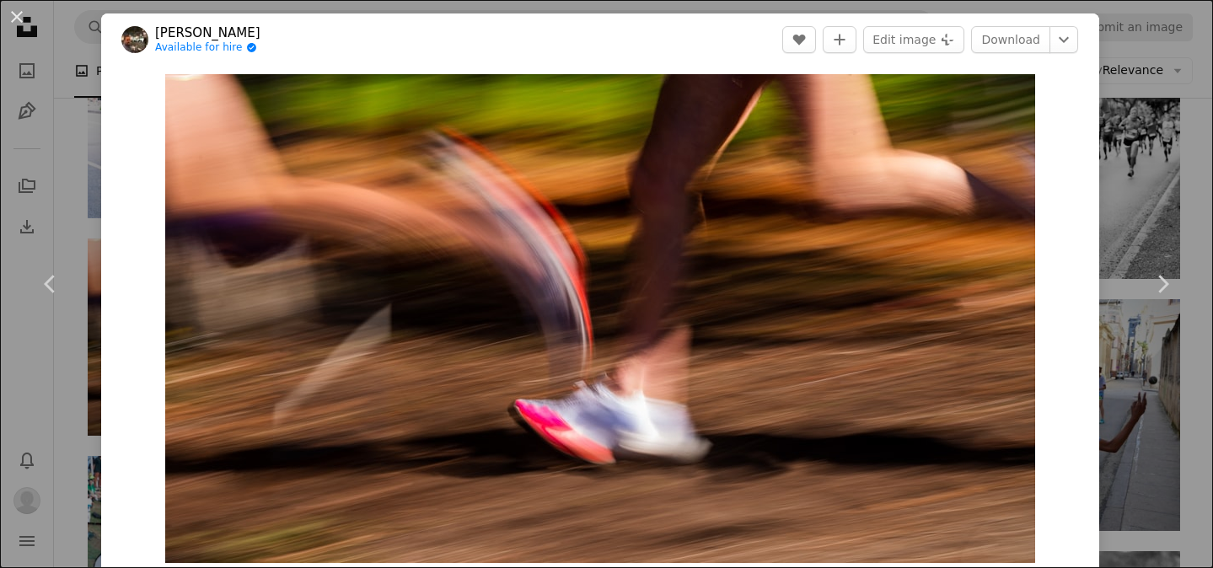
click at [22, 23] on button "An X shape" at bounding box center [17, 17] width 20 height 20
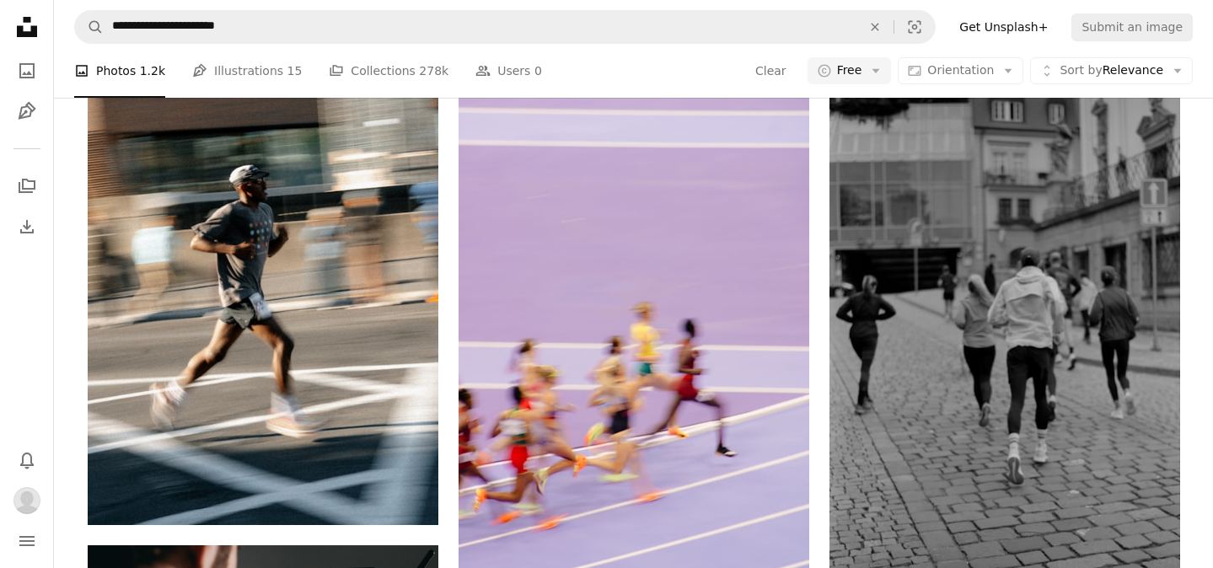
scroll to position [2407, 0]
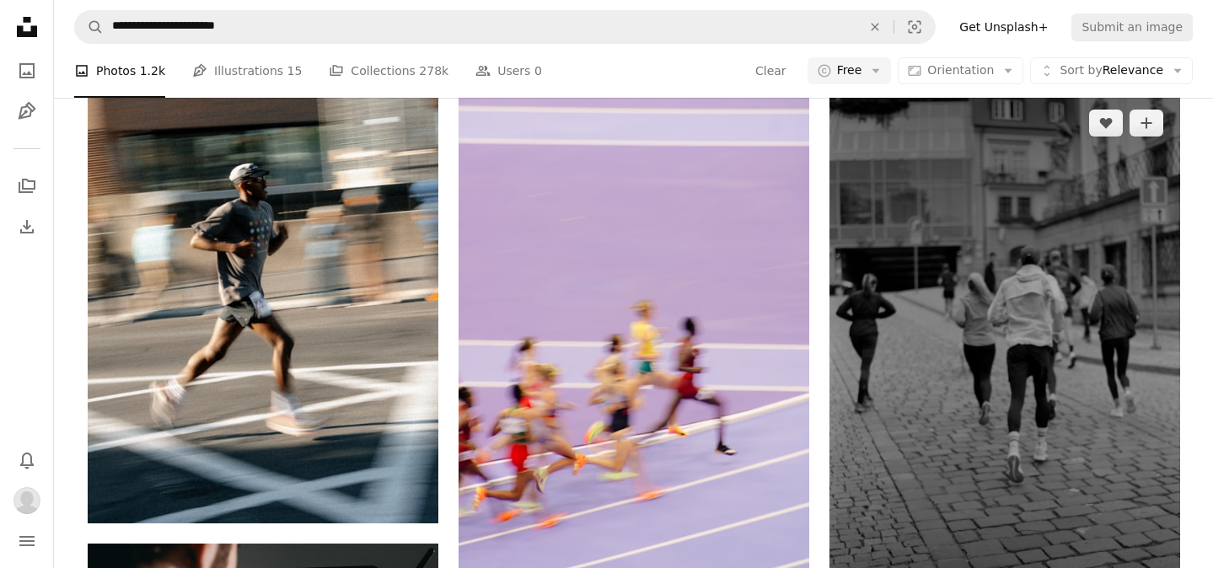
click at [940, 263] on img at bounding box center [1005, 356] width 351 height 526
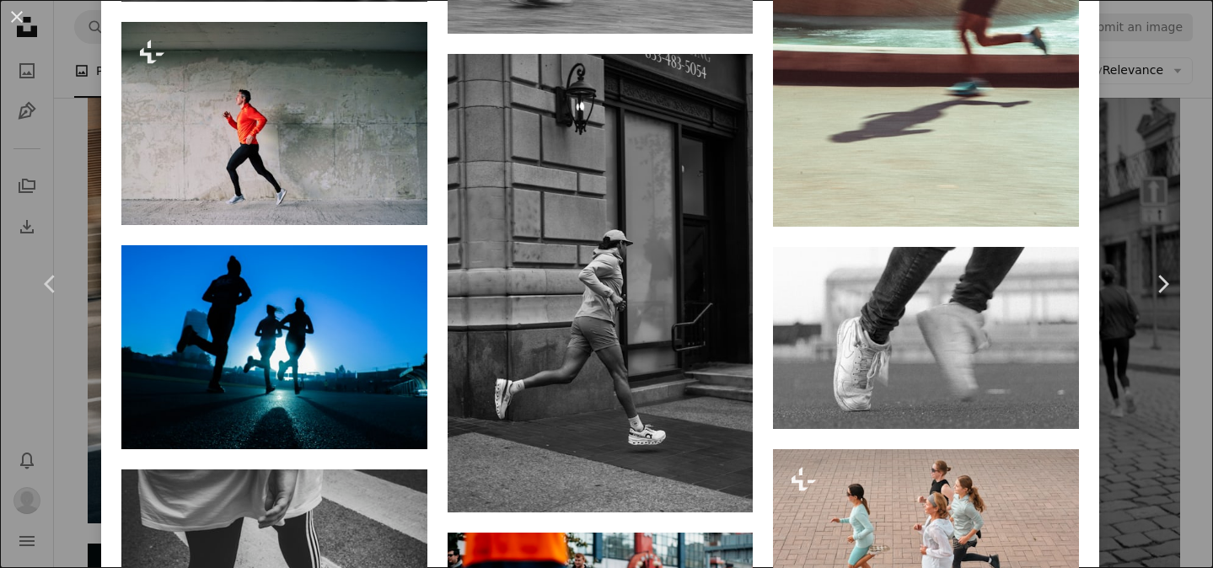
scroll to position [2146, 0]
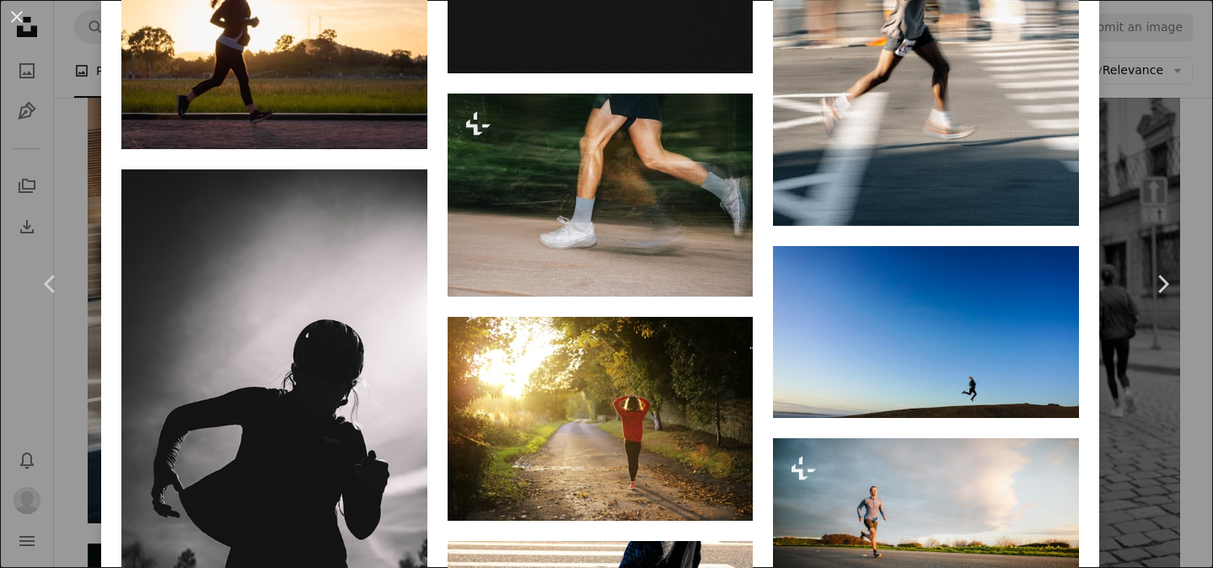
scroll to position [2300, 0]
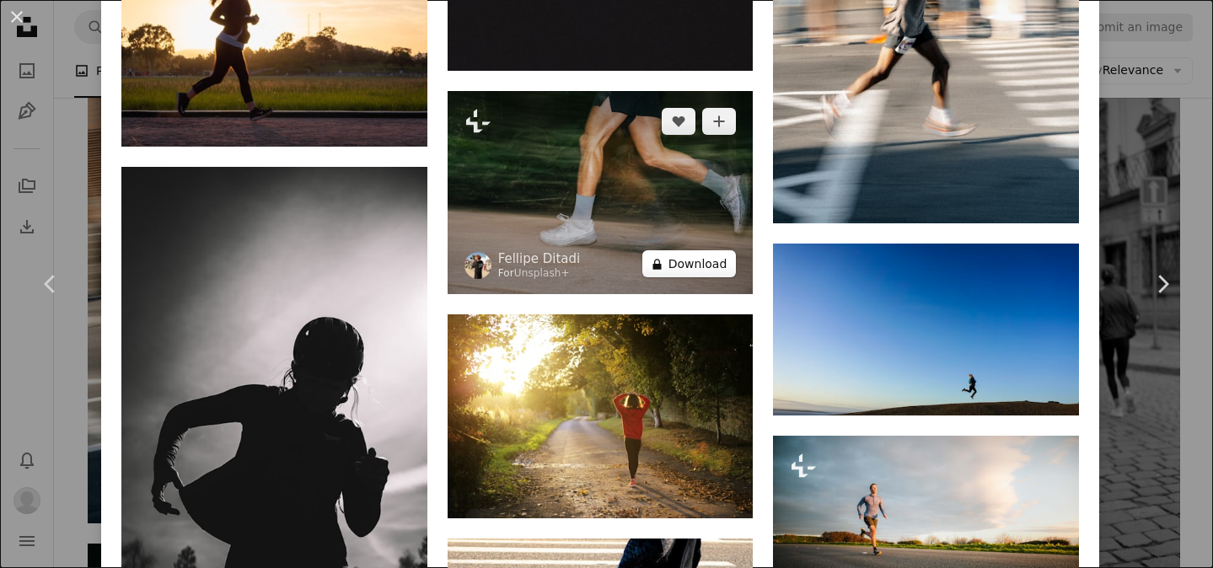
click at [663, 271] on icon "A lock" at bounding box center [657, 264] width 13 height 13
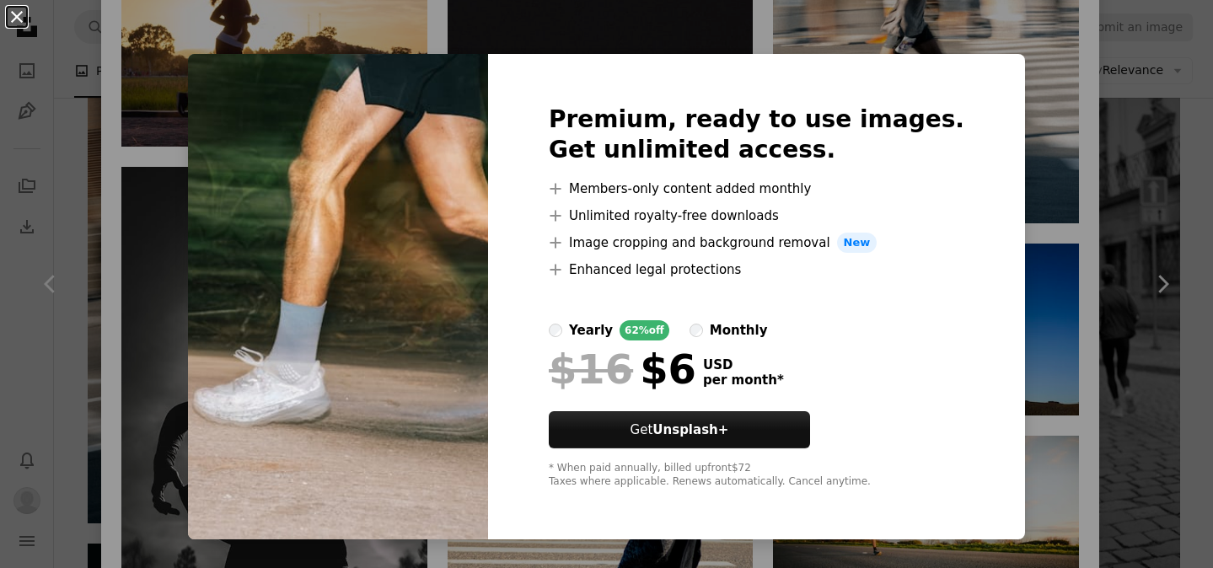
click at [27, 24] on button "An X shape" at bounding box center [17, 17] width 20 height 20
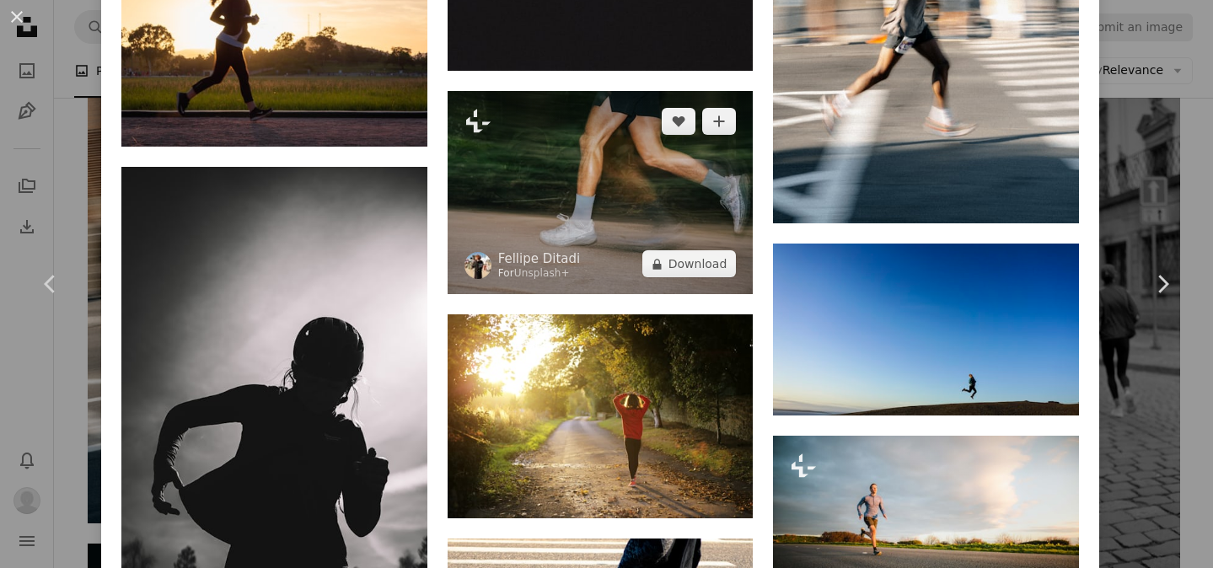
click at [574, 205] on img at bounding box center [601, 193] width 306 height 204
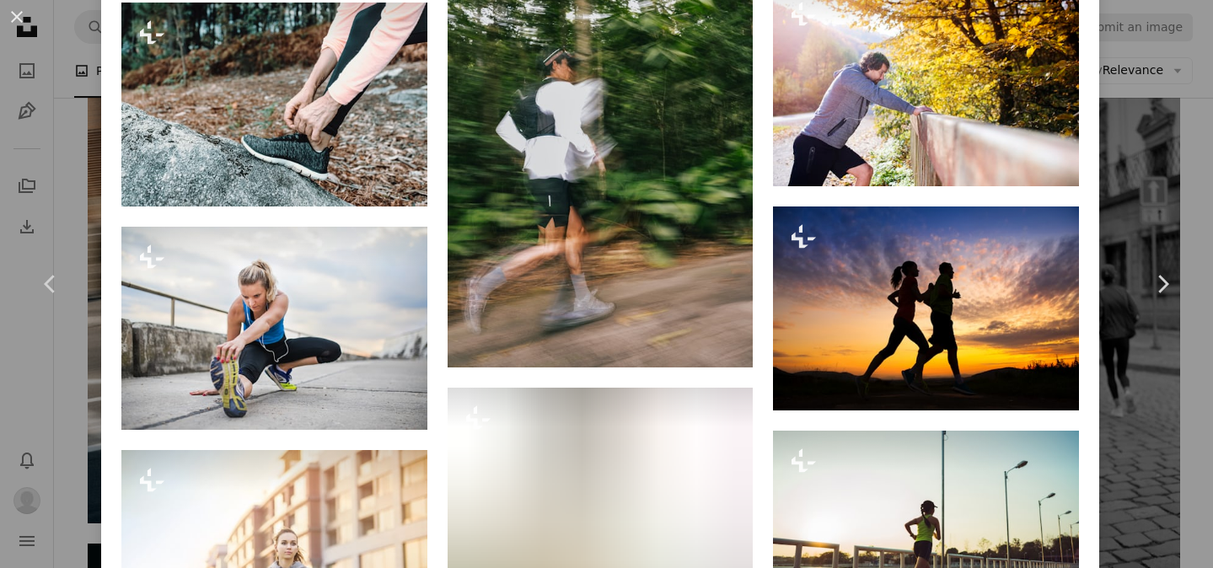
scroll to position [12021, 0]
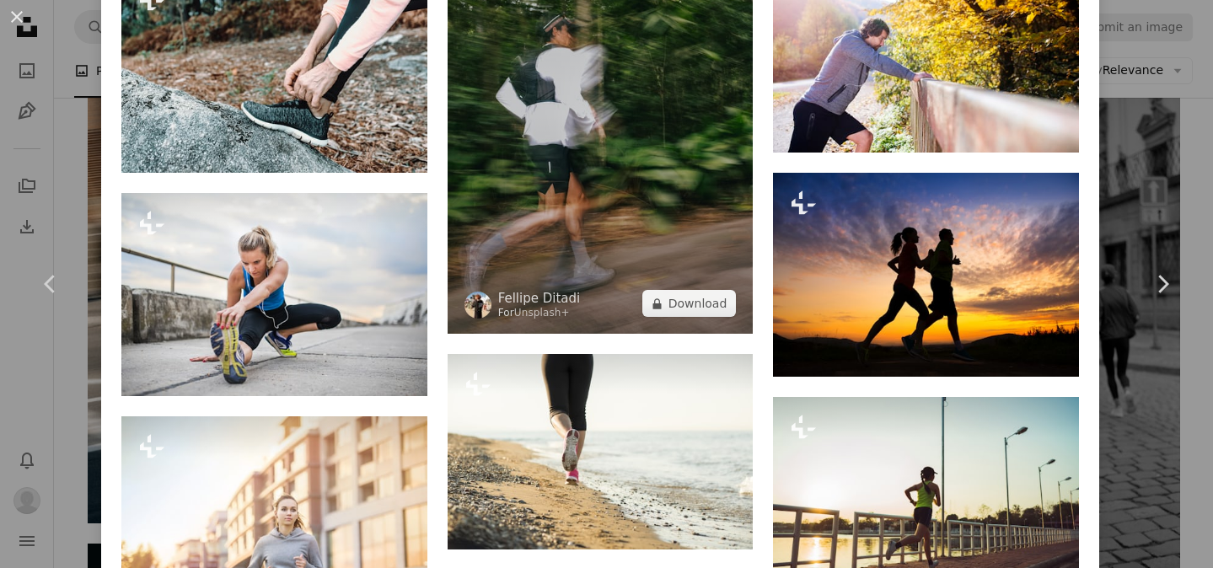
click at [652, 309] on img at bounding box center [601, 104] width 306 height 459
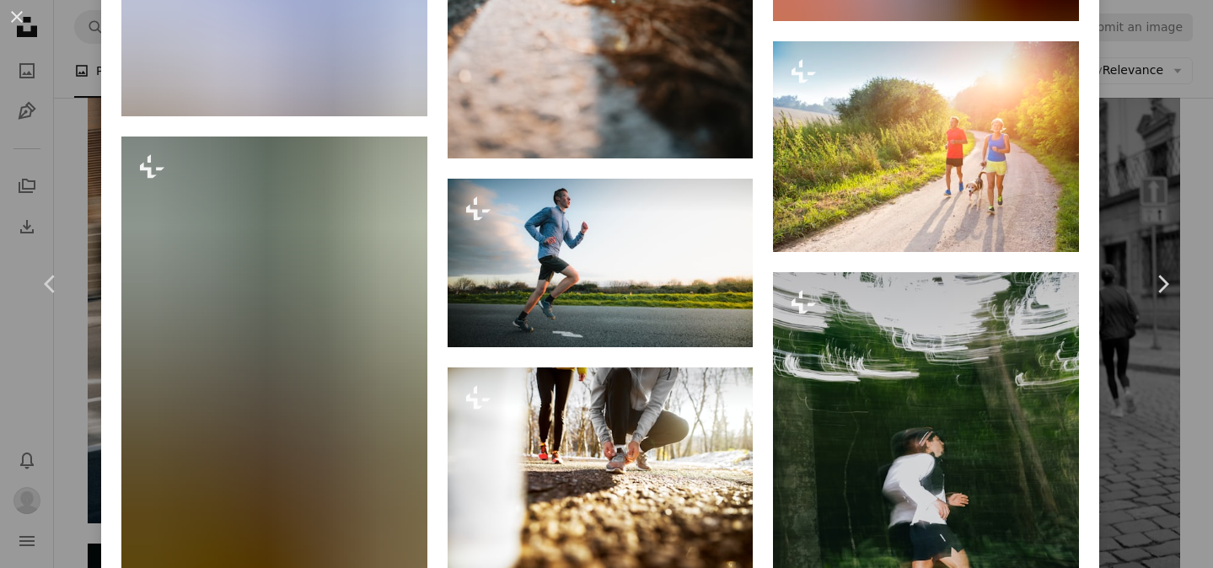
scroll to position [7609, 0]
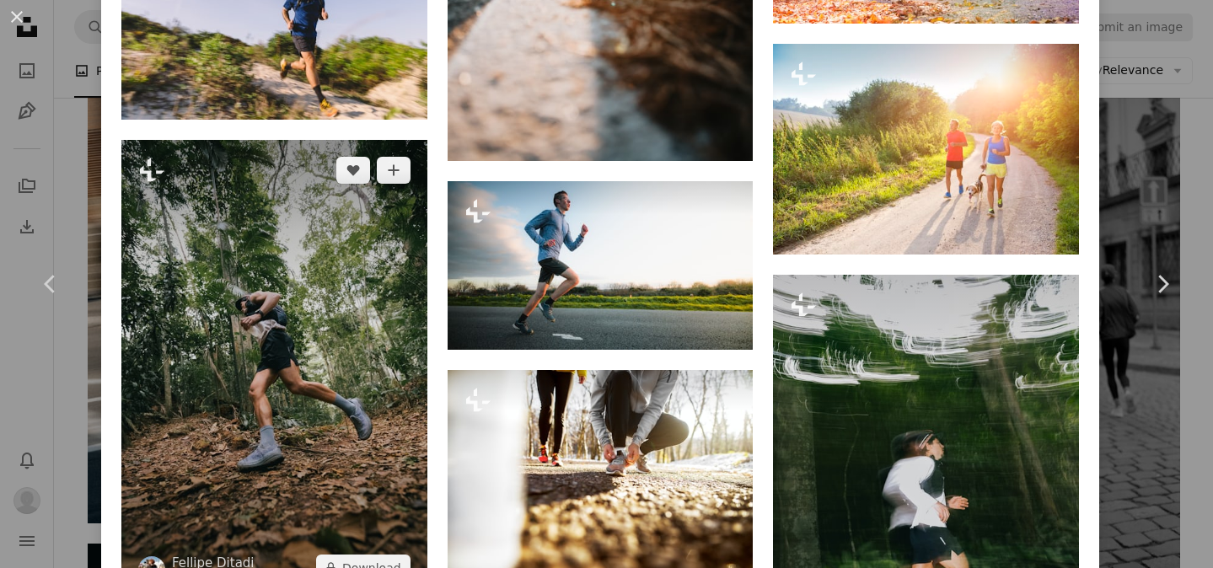
click at [372, 350] on img at bounding box center [274, 369] width 306 height 459
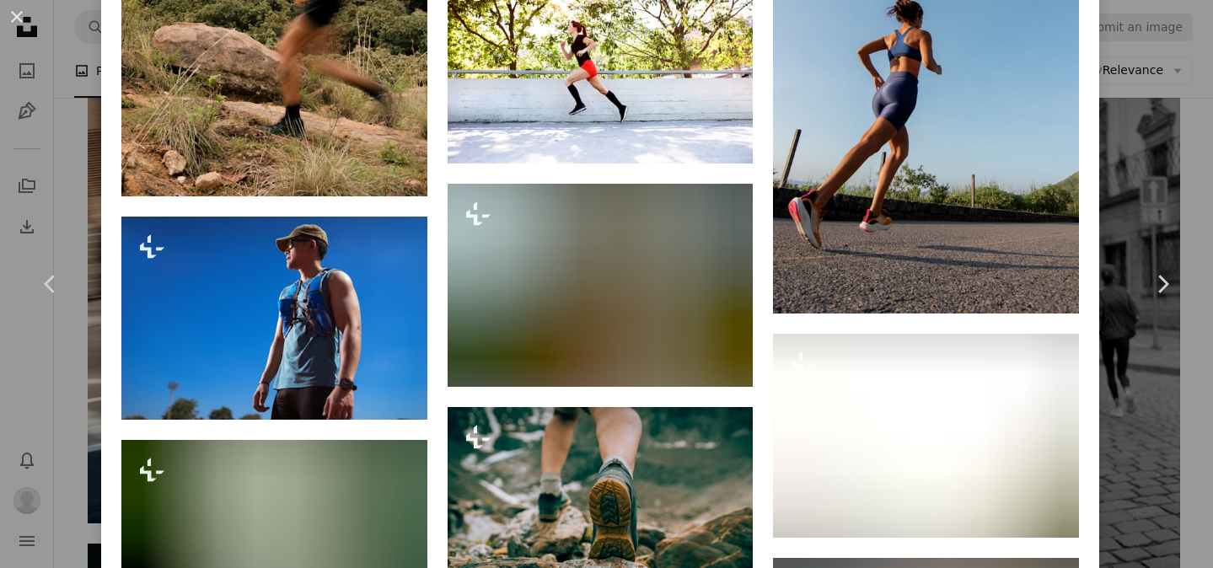
scroll to position [8075, 0]
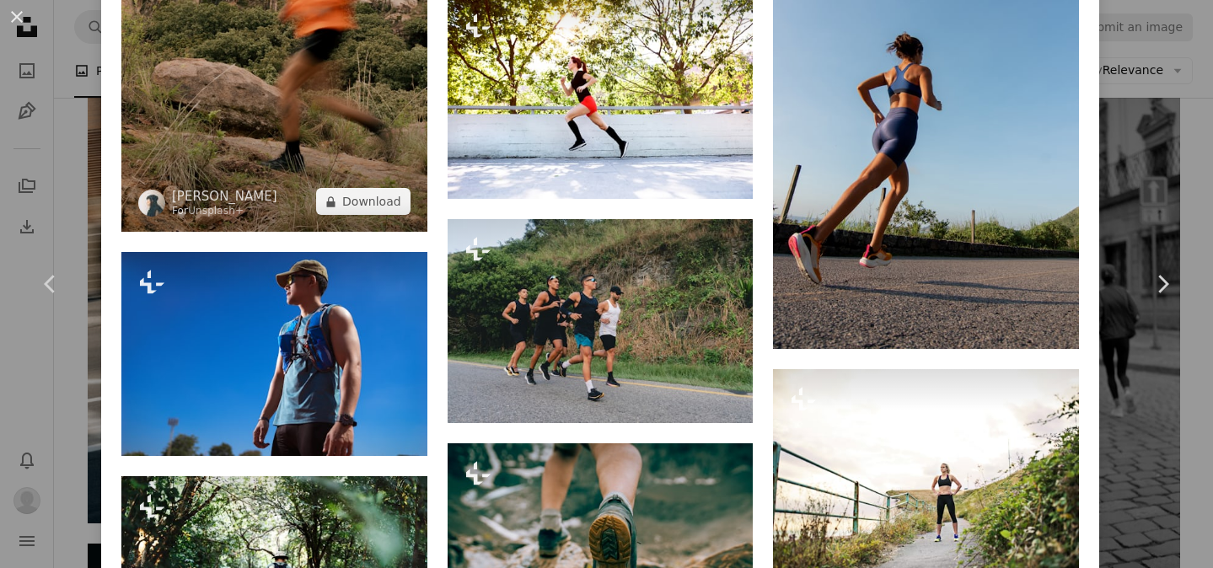
click at [343, 188] on img at bounding box center [274, 2] width 306 height 459
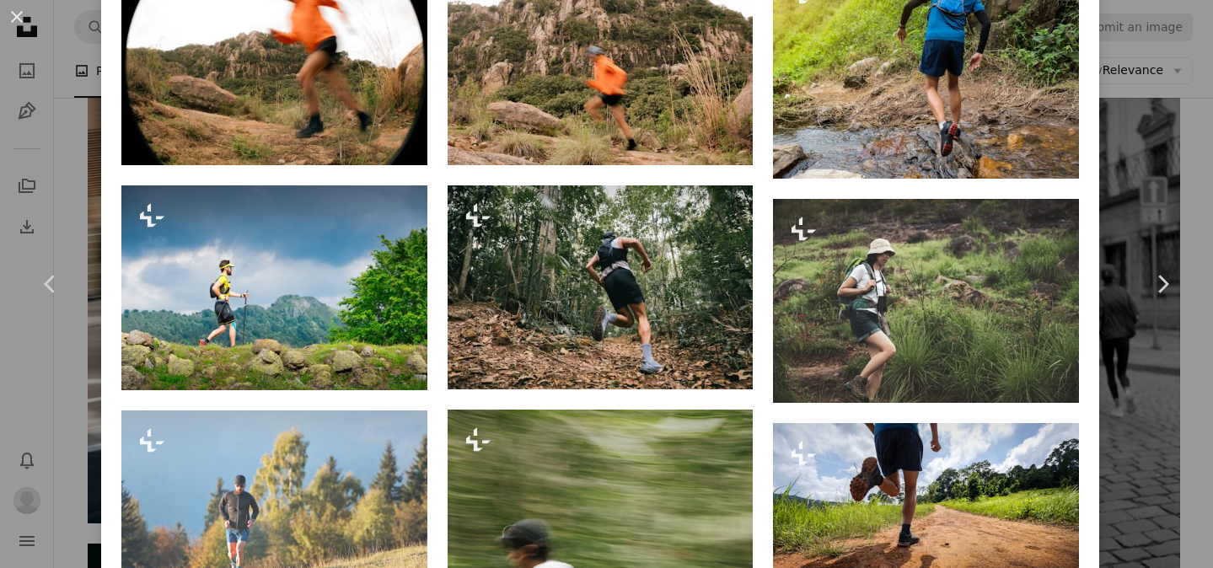
scroll to position [1249, 0]
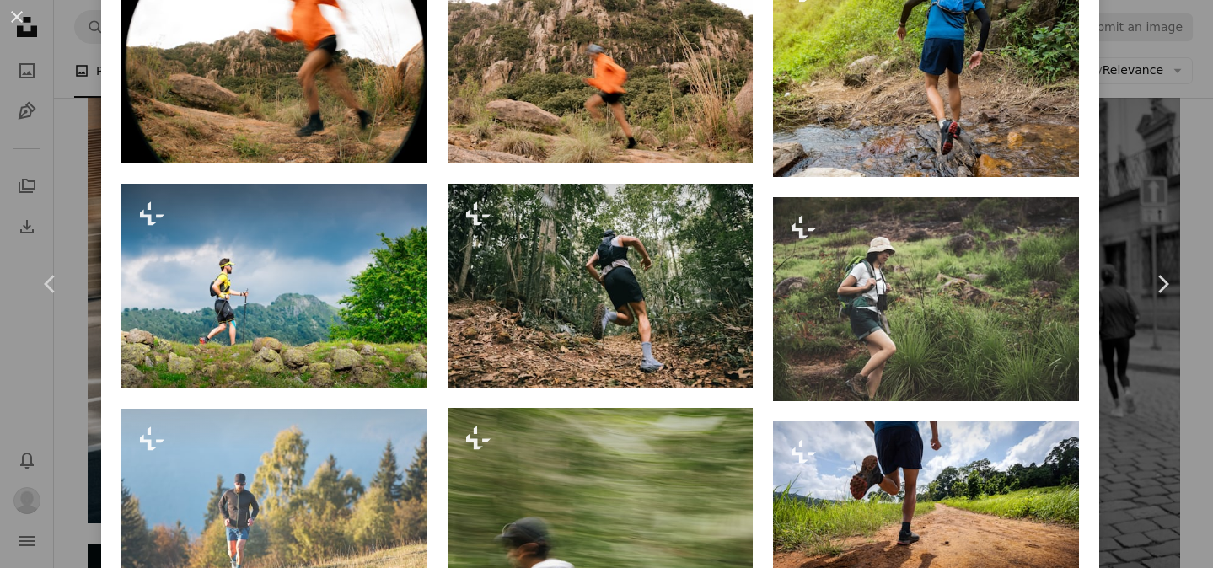
click at [26, 27] on button "An X shape" at bounding box center [17, 17] width 20 height 20
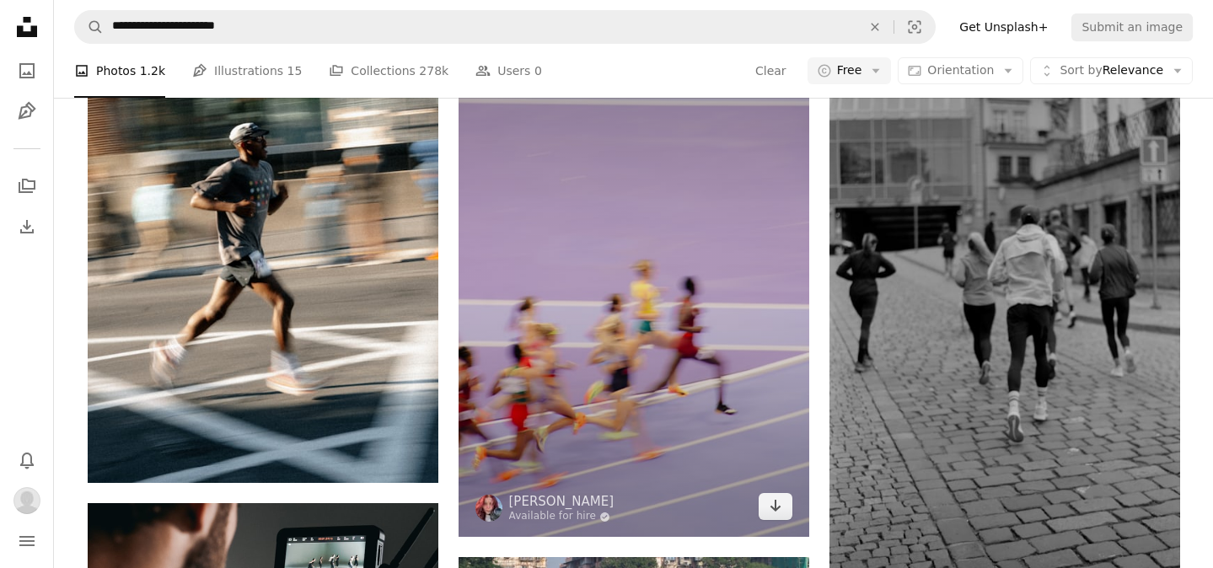
scroll to position [2447, 0]
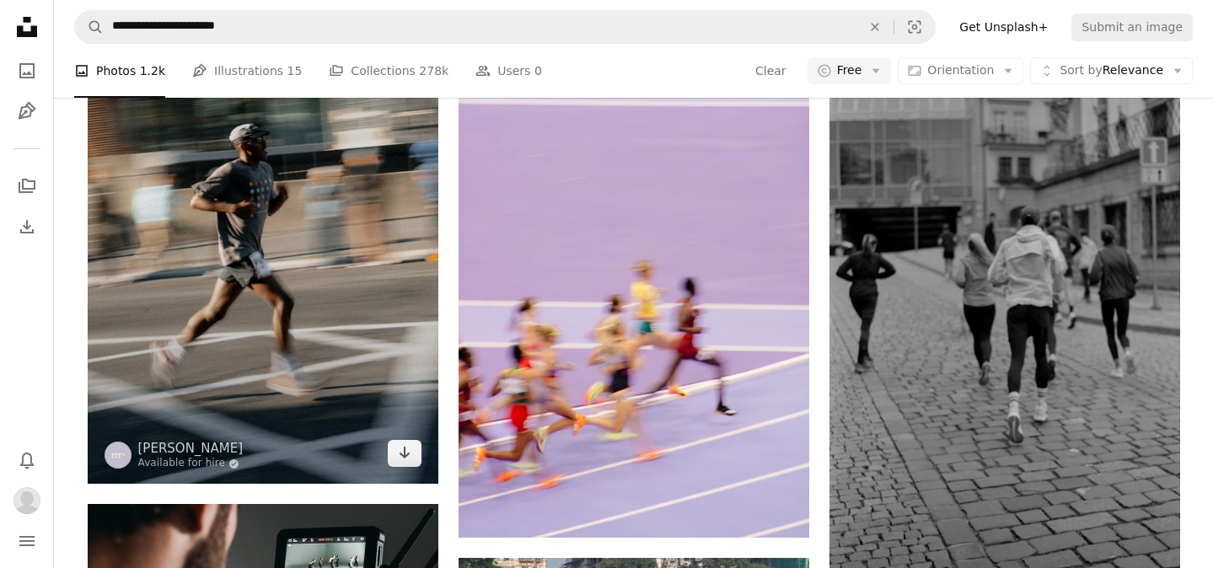
click at [332, 258] on img at bounding box center [263, 221] width 351 height 526
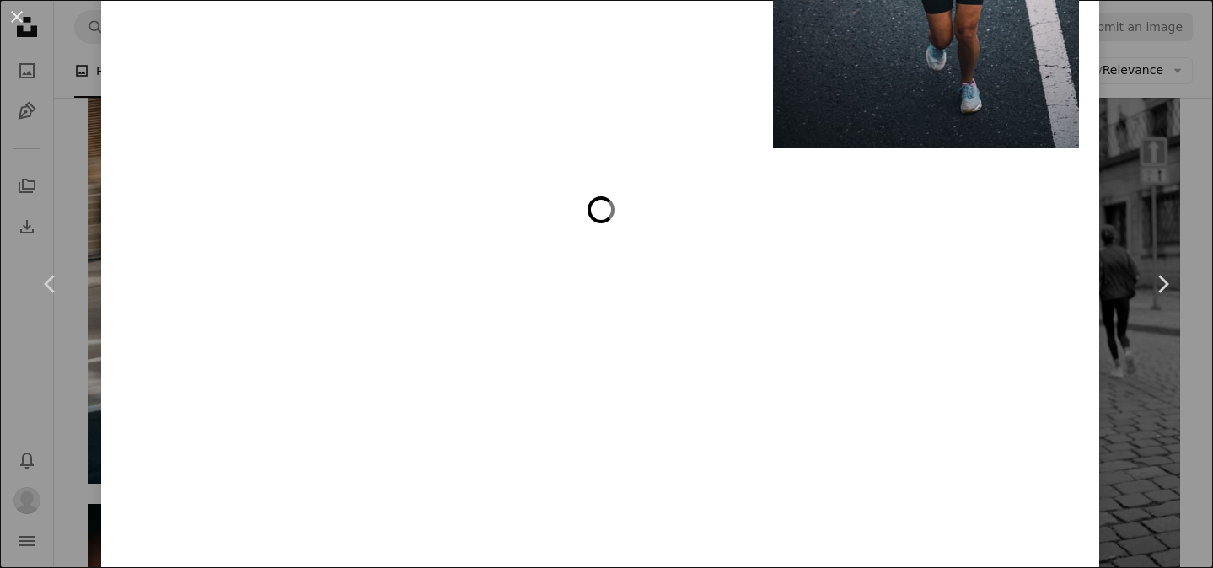
scroll to position [20994, 0]
